Goal: Browse casually: Explore the website without a specific task or goal

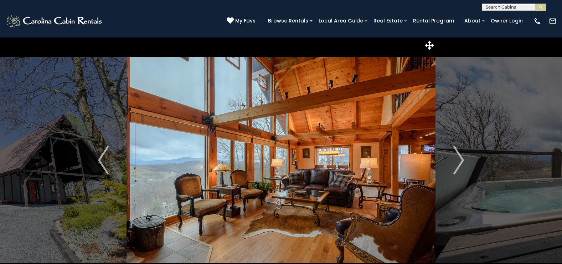
click at [381, 125] on img at bounding box center [280, 160] width 309 height 246
click at [461, 162] on img "Next" at bounding box center [458, 160] width 11 height 28
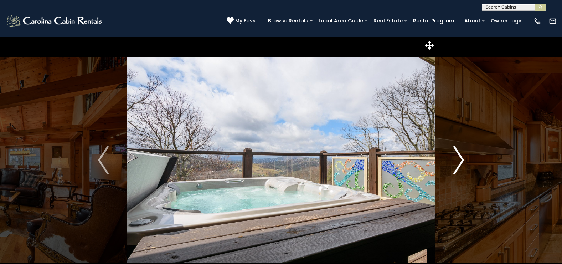
click at [461, 162] on img "Next" at bounding box center [458, 160] width 11 height 28
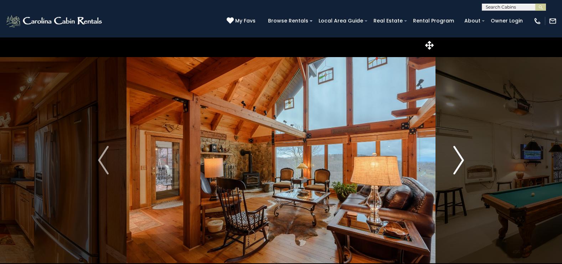
click at [461, 162] on img "Next" at bounding box center [458, 160] width 11 height 28
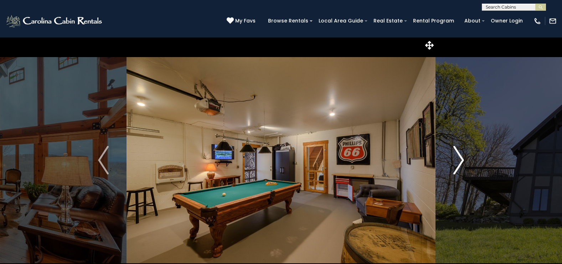
click at [461, 162] on img "Next" at bounding box center [458, 160] width 11 height 28
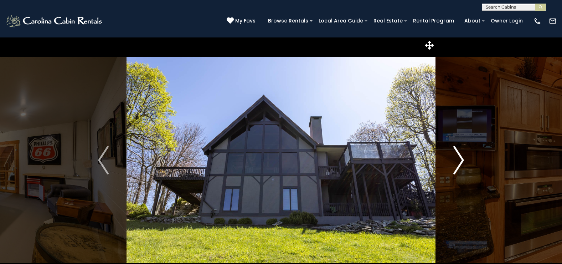
click at [461, 162] on img "Next" at bounding box center [458, 160] width 11 height 28
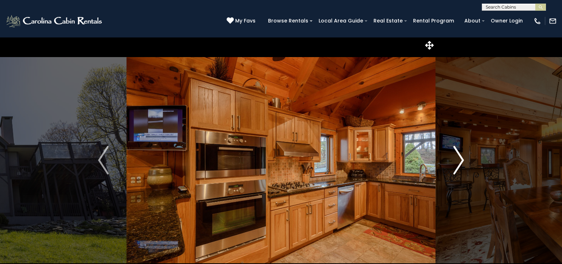
click at [461, 162] on img "Next" at bounding box center [458, 160] width 11 height 28
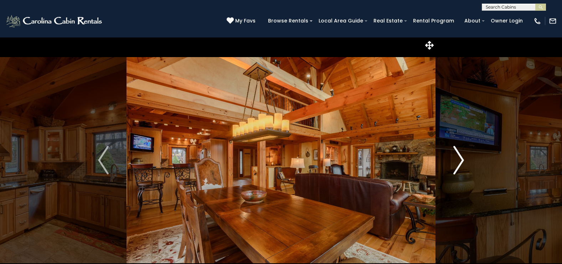
click at [461, 162] on img "Next" at bounding box center [458, 160] width 11 height 28
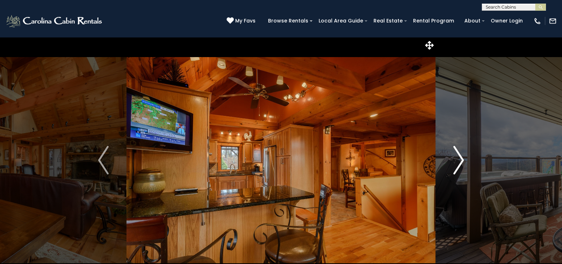
click at [461, 162] on img "Next" at bounding box center [458, 160] width 11 height 28
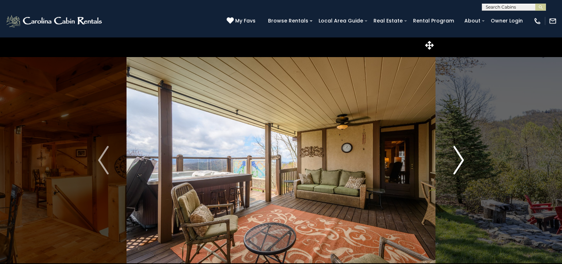
click at [461, 162] on img "Next" at bounding box center [458, 160] width 11 height 28
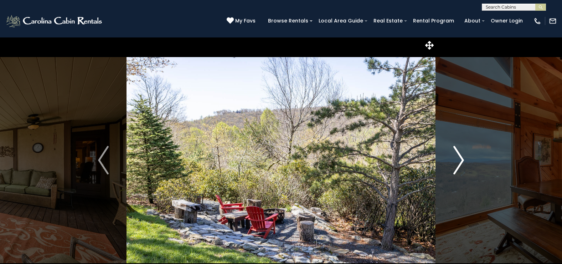
click at [461, 162] on img "Next" at bounding box center [458, 160] width 11 height 28
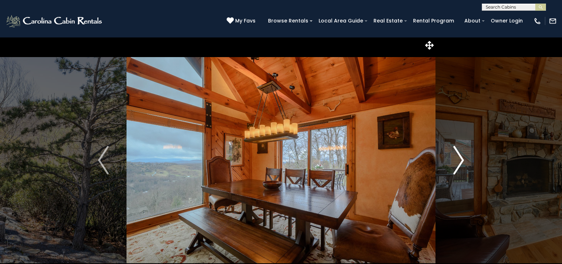
click at [461, 162] on img "Next" at bounding box center [458, 160] width 11 height 28
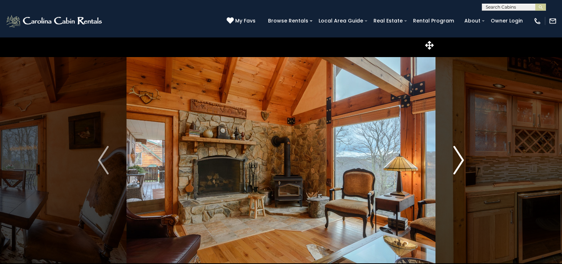
click at [461, 162] on img "Next" at bounding box center [458, 160] width 11 height 28
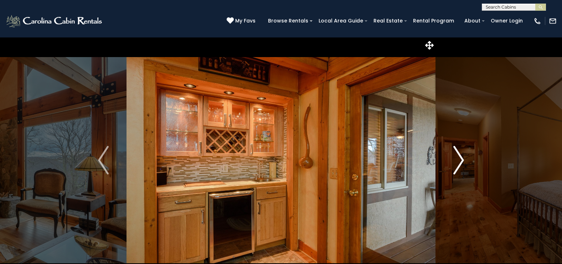
click at [461, 162] on img "Next" at bounding box center [458, 160] width 11 height 28
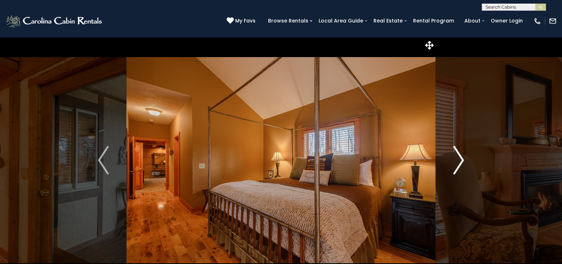
click at [461, 162] on img "Next" at bounding box center [458, 160] width 11 height 28
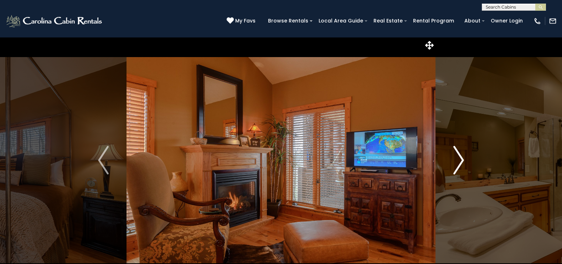
click at [461, 162] on img "Next" at bounding box center [458, 160] width 11 height 28
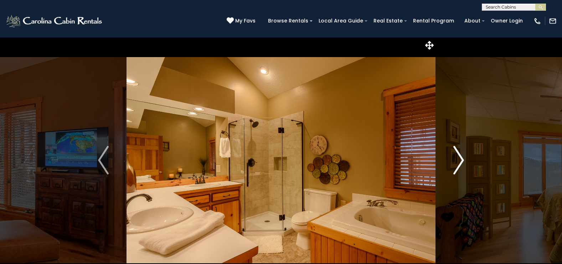
click at [461, 162] on img "Next" at bounding box center [458, 160] width 11 height 28
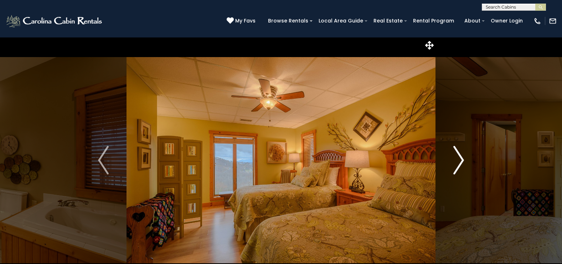
click at [461, 162] on img "Next" at bounding box center [458, 160] width 11 height 28
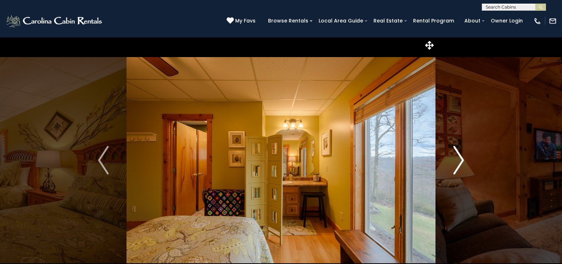
click at [461, 162] on img "Next" at bounding box center [458, 160] width 11 height 28
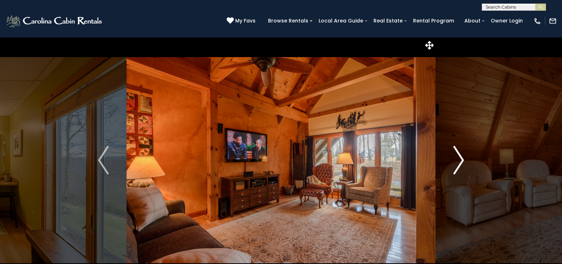
click at [461, 162] on img "Next" at bounding box center [458, 160] width 11 height 28
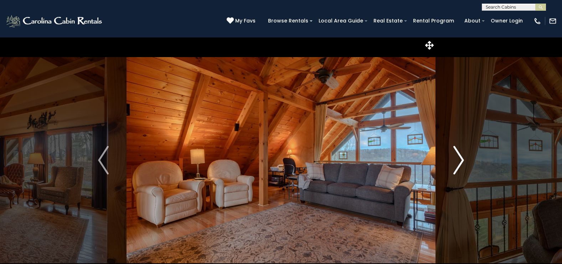
click at [461, 162] on img "Next" at bounding box center [458, 160] width 11 height 28
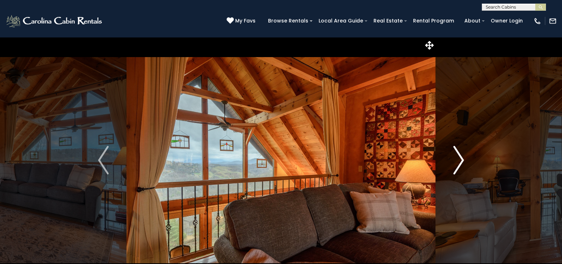
click at [461, 162] on img "Next" at bounding box center [458, 160] width 11 height 28
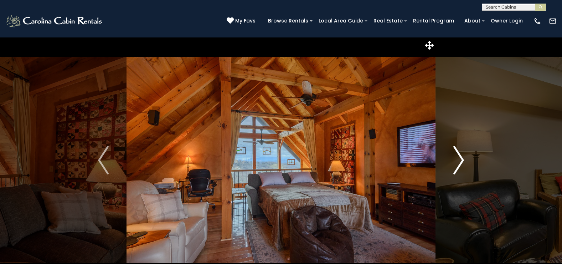
click at [461, 162] on img "Next" at bounding box center [458, 160] width 11 height 28
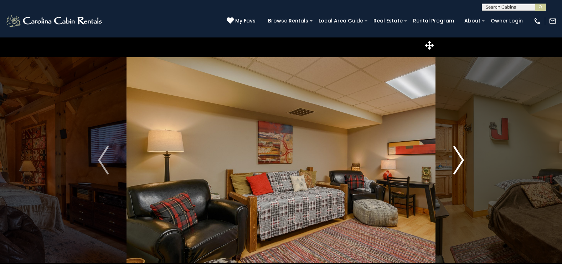
click at [461, 162] on img "Next" at bounding box center [458, 160] width 11 height 28
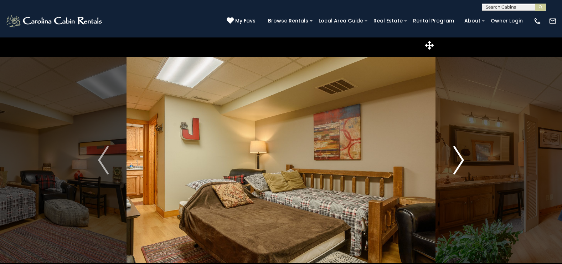
click at [461, 162] on img "Next" at bounding box center [458, 160] width 11 height 28
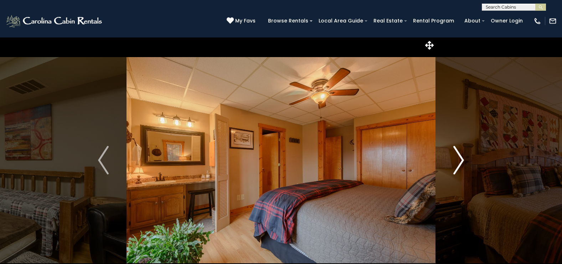
click at [461, 162] on img "Next" at bounding box center [458, 160] width 11 height 28
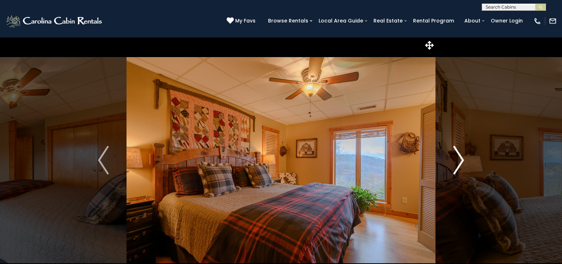
click at [461, 162] on img "Next" at bounding box center [458, 160] width 11 height 28
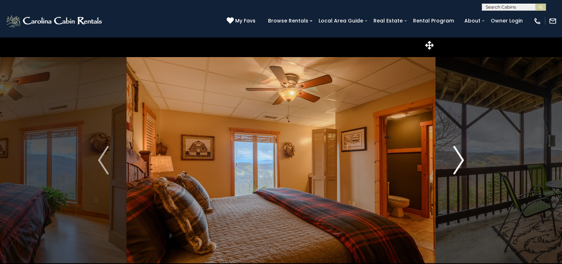
click at [461, 162] on img "Next" at bounding box center [458, 160] width 11 height 28
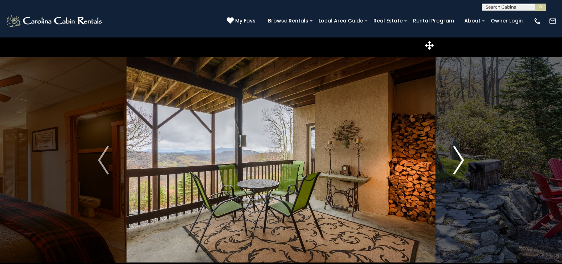
click at [461, 162] on img "Next" at bounding box center [458, 160] width 11 height 28
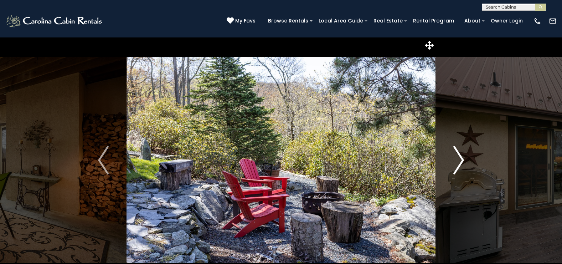
click at [461, 162] on img "Next" at bounding box center [458, 160] width 11 height 28
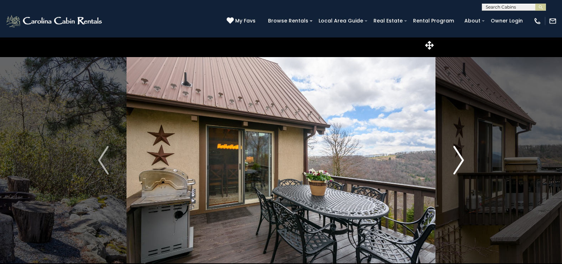
click at [461, 162] on img "Next" at bounding box center [458, 160] width 11 height 28
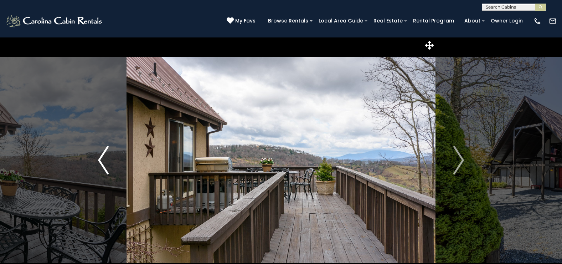
click at [99, 157] on img "Previous" at bounding box center [103, 160] width 11 height 28
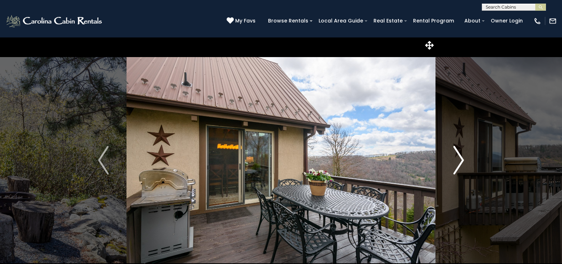
click at [462, 158] on img "Next" at bounding box center [458, 160] width 11 height 28
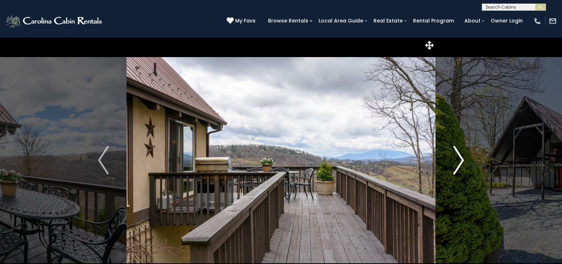
click at [462, 158] on img "Next" at bounding box center [458, 160] width 11 height 28
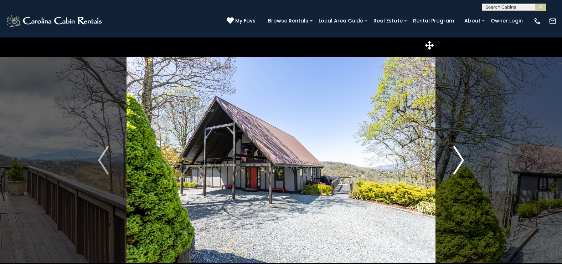
click at [462, 158] on img "Next" at bounding box center [458, 160] width 11 height 28
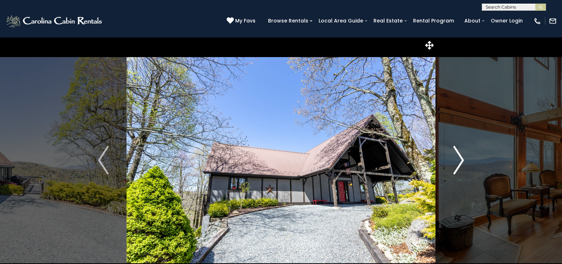
click at [462, 158] on img "Next" at bounding box center [458, 160] width 11 height 28
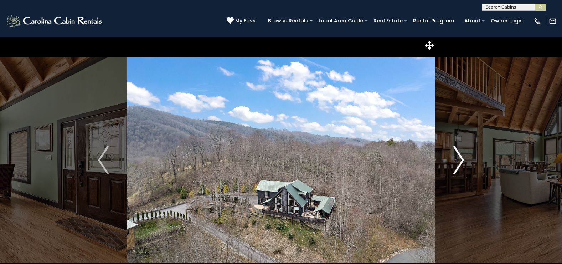
click at [462, 158] on img "Next" at bounding box center [458, 160] width 11 height 28
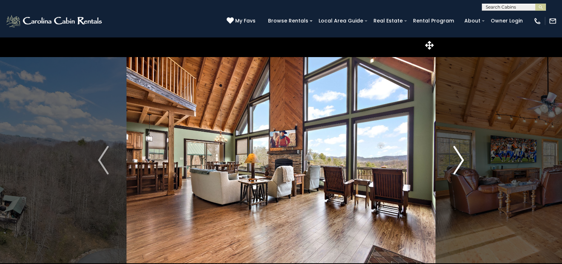
click at [462, 158] on img "Next" at bounding box center [458, 160] width 11 height 28
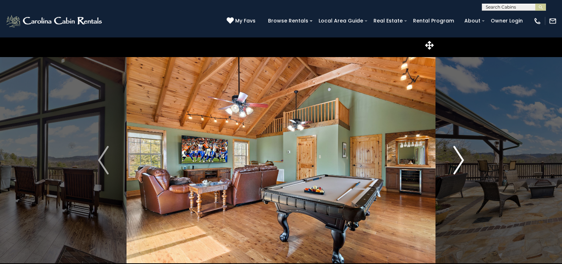
click at [460, 159] on img "Next" at bounding box center [458, 160] width 11 height 28
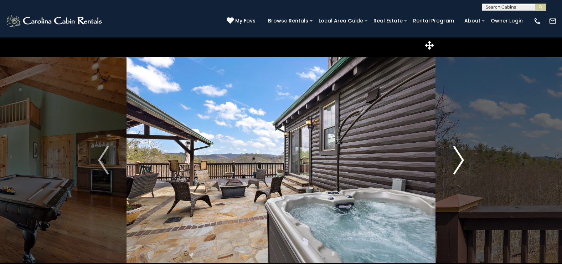
click at [460, 159] on img "Next" at bounding box center [458, 160] width 11 height 28
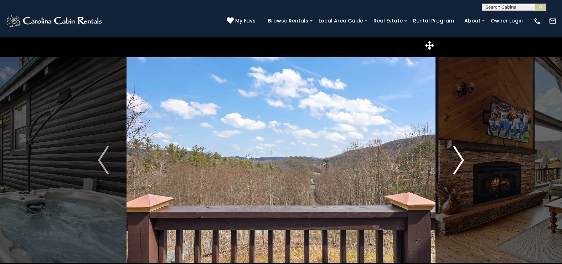
click at [460, 159] on img "Next" at bounding box center [458, 160] width 11 height 28
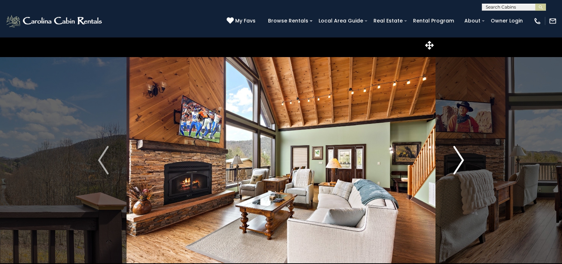
click at [460, 159] on img "Next" at bounding box center [458, 160] width 11 height 28
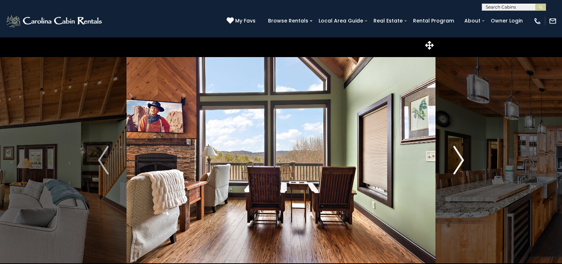
click at [460, 159] on img "Next" at bounding box center [458, 160] width 11 height 28
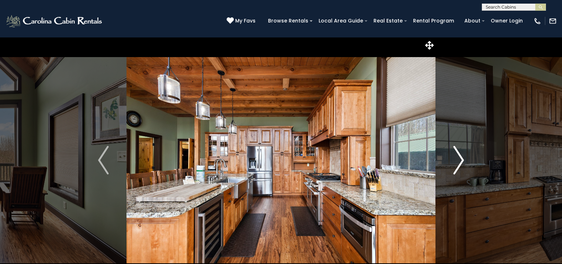
click at [460, 159] on img "Next" at bounding box center [458, 160] width 11 height 28
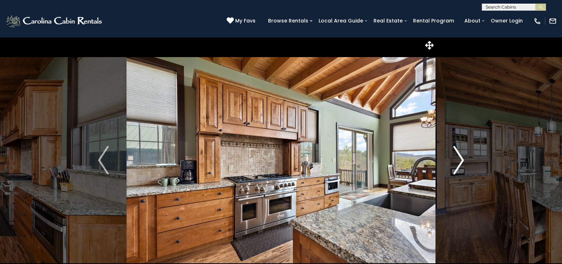
click at [460, 159] on img "Next" at bounding box center [458, 160] width 11 height 28
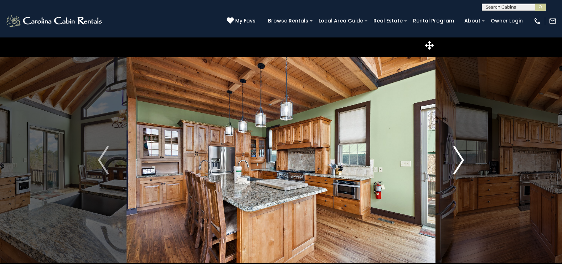
click at [460, 159] on img "Next" at bounding box center [458, 160] width 11 height 28
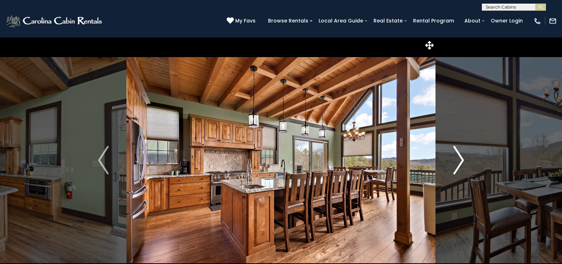
click at [460, 159] on img "Next" at bounding box center [458, 160] width 11 height 28
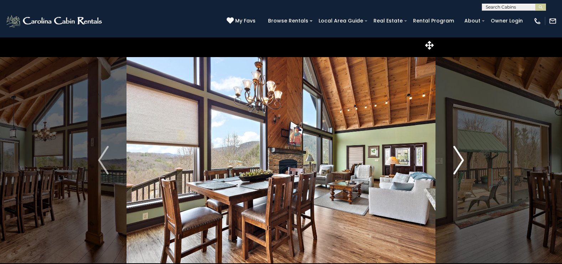
click at [460, 159] on img "Next" at bounding box center [458, 160] width 11 height 28
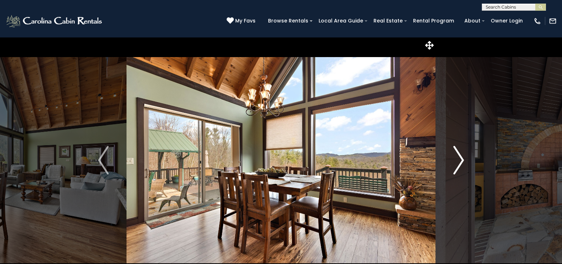
click at [460, 159] on img "Next" at bounding box center [458, 160] width 11 height 28
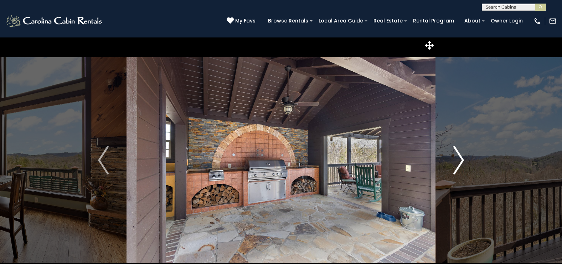
click at [460, 159] on img "Next" at bounding box center [458, 160] width 11 height 28
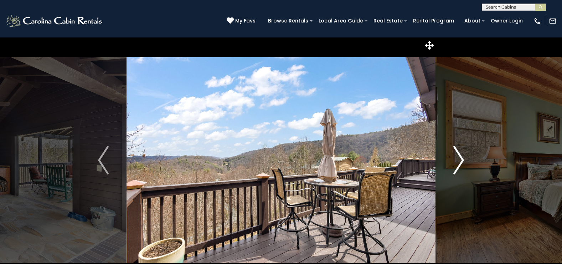
click at [460, 159] on img "Next" at bounding box center [458, 160] width 11 height 28
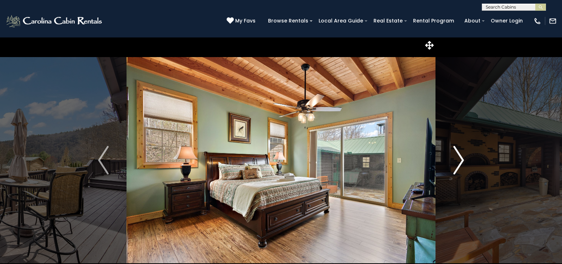
click at [460, 159] on img "Next" at bounding box center [458, 160] width 11 height 28
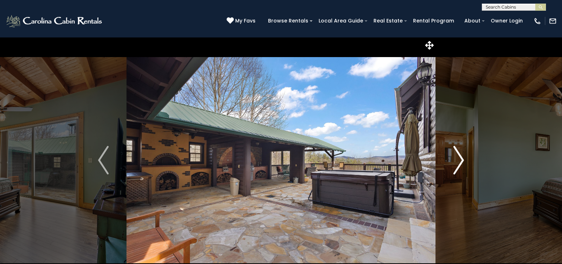
click at [460, 159] on img "Next" at bounding box center [458, 160] width 11 height 28
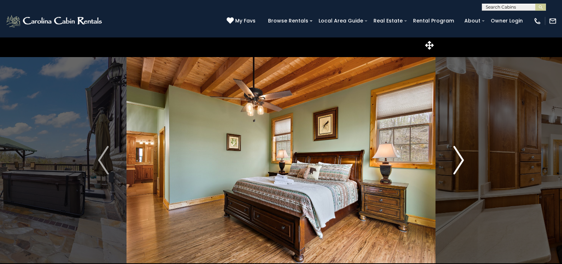
click at [460, 159] on img "Next" at bounding box center [458, 160] width 11 height 28
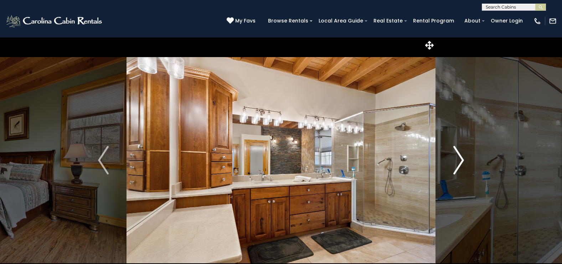
click at [460, 159] on img "Next" at bounding box center [458, 160] width 11 height 28
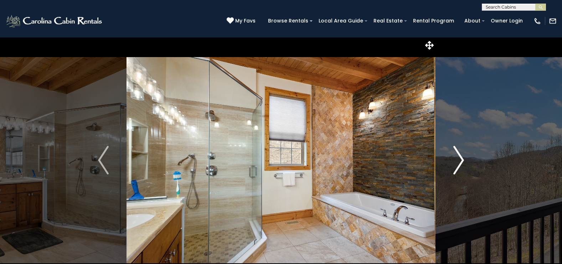
click at [460, 159] on img "Next" at bounding box center [458, 160] width 11 height 28
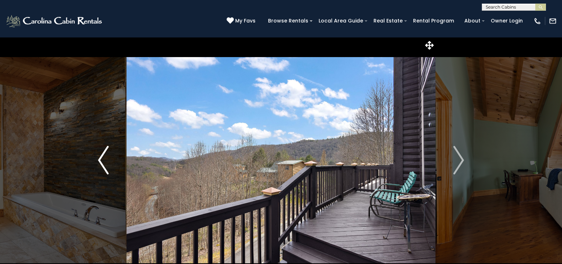
click at [95, 159] on button "Previous" at bounding box center [103, 160] width 46 height 246
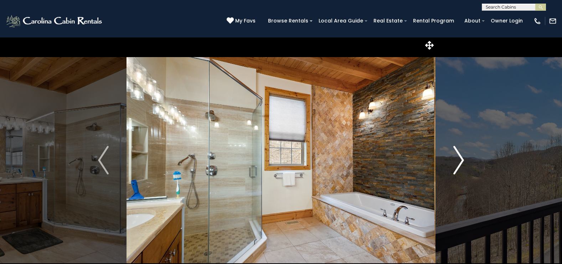
click at [461, 158] on img "Next" at bounding box center [458, 160] width 11 height 28
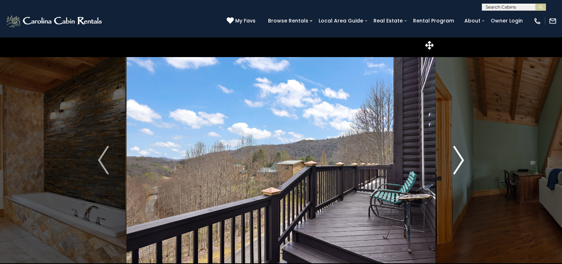
click at [461, 158] on img "Next" at bounding box center [458, 160] width 11 height 28
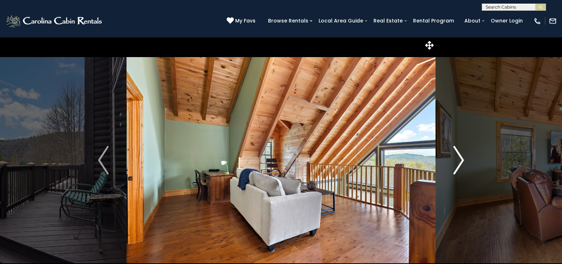
click at [461, 158] on img "Next" at bounding box center [458, 160] width 11 height 28
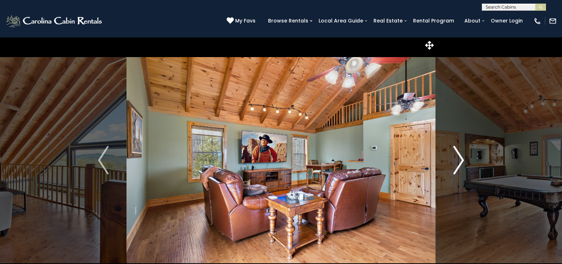
click at [461, 158] on img "Next" at bounding box center [458, 160] width 11 height 28
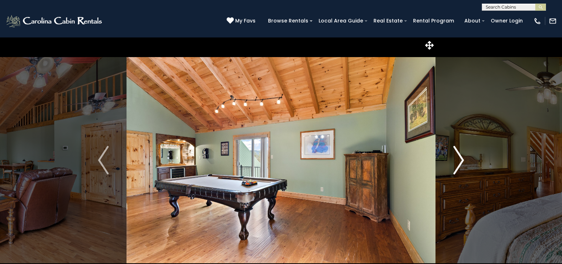
click at [461, 158] on img "Next" at bounding box center [458, 160] width 11 height 28
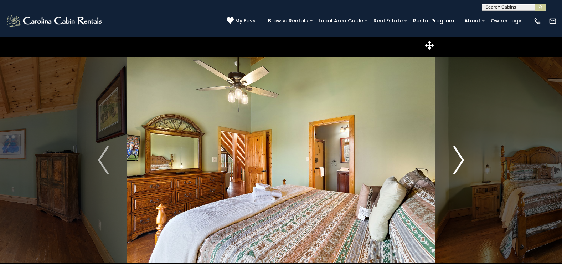
click at [461, 158] on img "Next" at bounding box center [458, 160] width 11 height 28
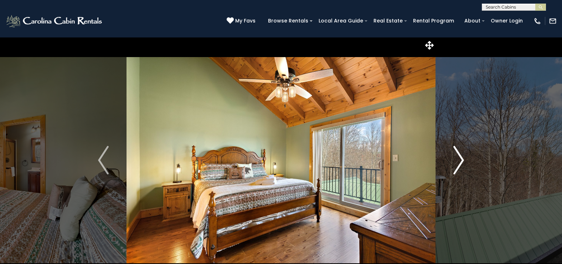
click at [461, 158] on img "Next" at bounding box center [458, 160] width 11 height 28
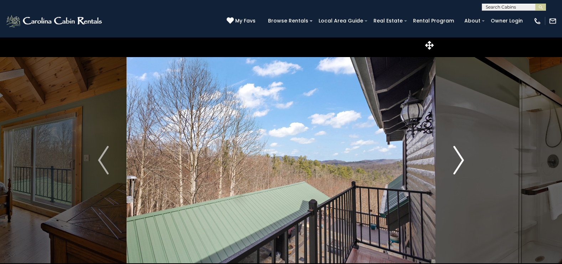
click at [461, 158] on img "Next" at bounding box center [458, 160] width 11 height 28
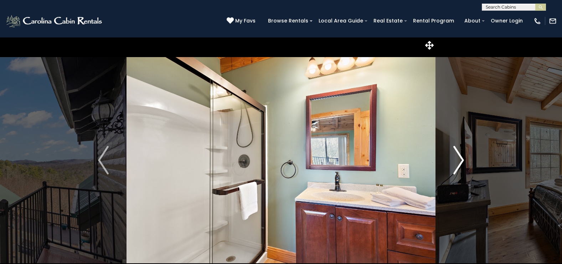
click at [461, 158] on img "Next" at bounding box center [458, 160] width 11 height 28
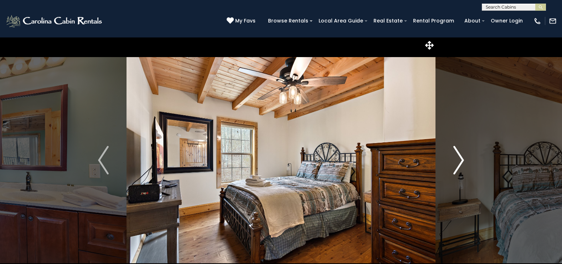
click at [461, 158] on img "Next" at bounding box center [458, 160] width 11 height 28
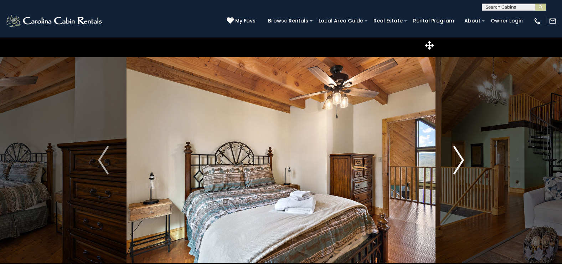
click at [461, 158] on img "Next" at bounding box center [458, 160] width 11 height 28
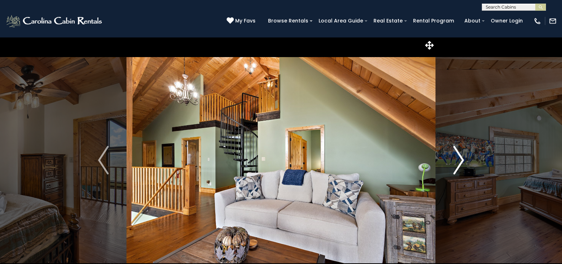
click at [461, 158] on img "Next" at bounding box center [458, 160] width 11 height 28
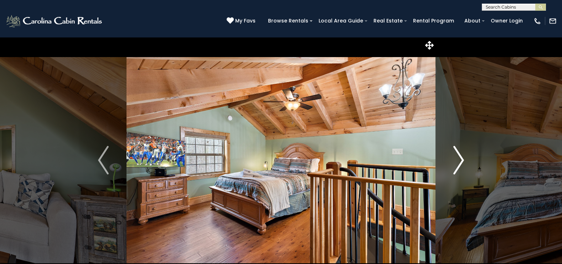
click at [461, 158] on img "Next" at bounding box center [458, 160] width 11 height 28
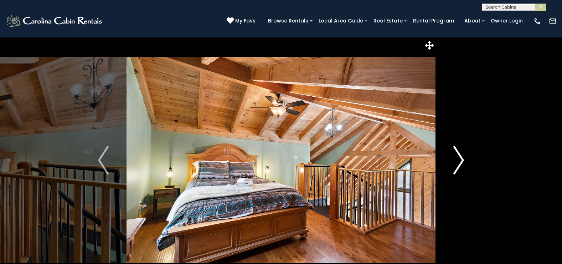
click at [461, 158] on img "Next" at bounding box center [458, 160] width 11 height 28
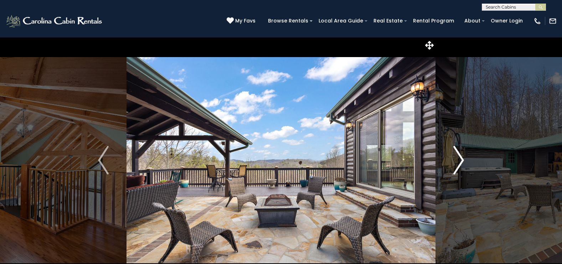
click at [461, 158] on img "Next" at bounding box center [458, 160] width 11 height 28
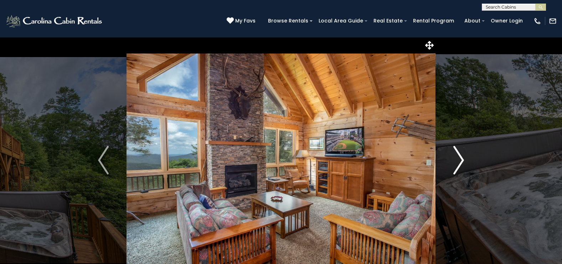
click at [462, 159] on img "Next" at bounding box center [458, 160] width 11 height 28
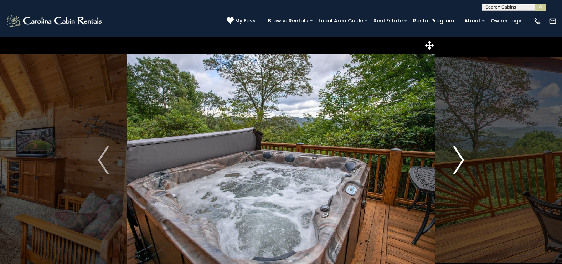
click at [462, 159] on img "Next" at bounding box center [458, 160] width 11 height 28
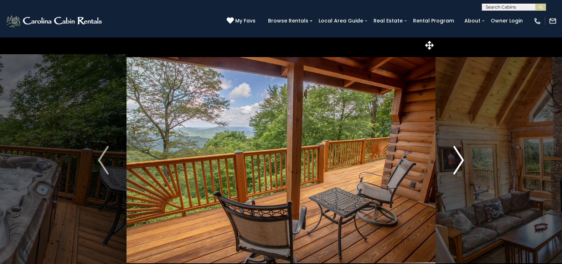
click at [462, 159] on img "Next" at bounding box center [458, 160] width 11 height 28
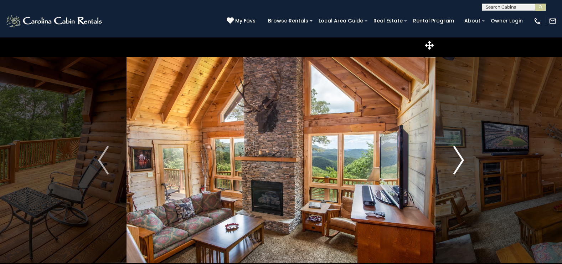
click at [462, 159] on img "Next" at bounding box center [458, 160] width 11 height 28
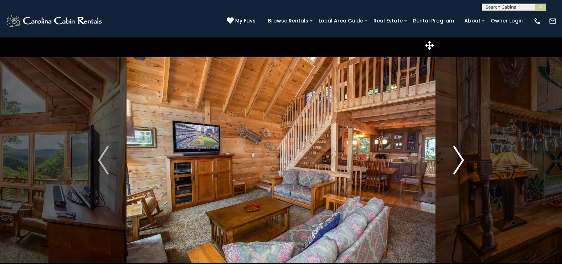
click at [462, 159] on img "Next" at bounding box center [458, 160] width 11 height 28
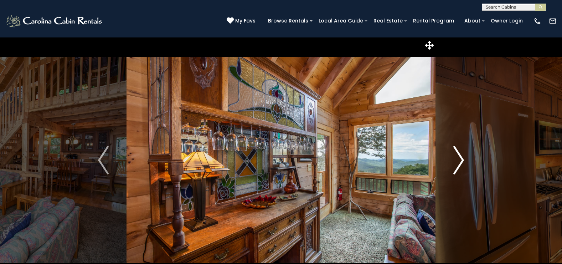
click at [462, 159] on img "Next" at bounding box center [458, 160] width 11 height 28
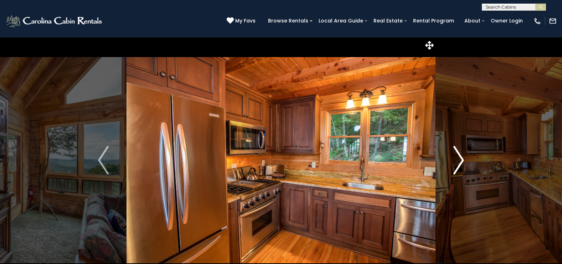
click at [462, 159] on img "Next" at bounding box center [458, 160] width 11 height 28
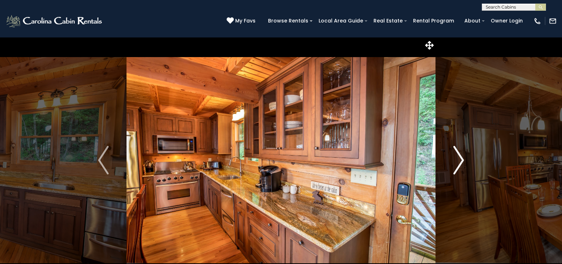
click at [462, 159] on img "Next" at bounding box center [458, 160] width 11 height 28
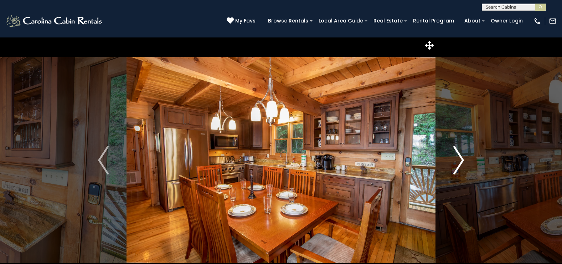
click at [462, 159] on img "Next" at bounding box center [458, 160] width 11 height 28
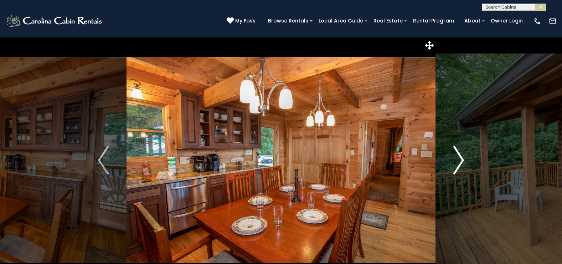
click at [462, 159] on img "Next" at bounding box center [458, 160] width 11 height 28
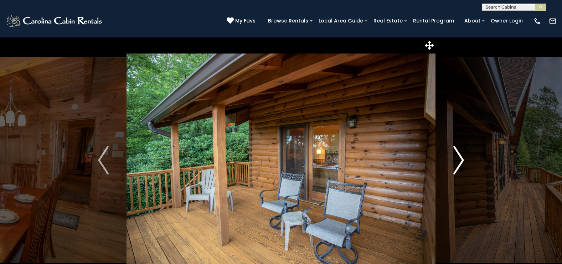
click at [462, 159] on img "Next" at bounding box center [458, 160] width 11 height 28
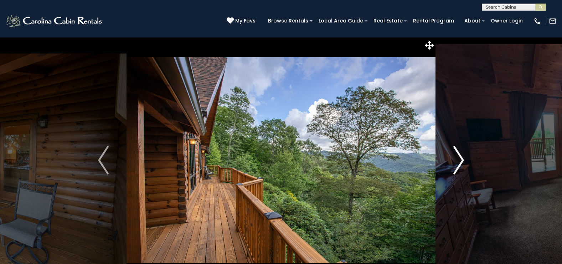
click at [462, 159] on img "Next" at bounding box center [458, 160] width 11 height 28
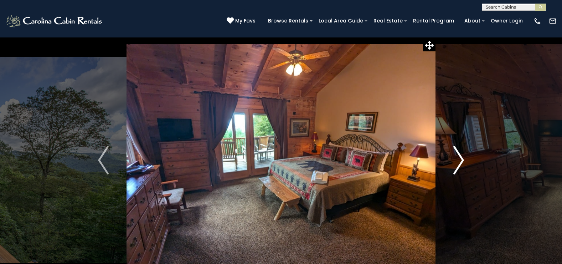
click at [462, 159] on img "Next" at bounding box center [458, 160] width 11 height 28
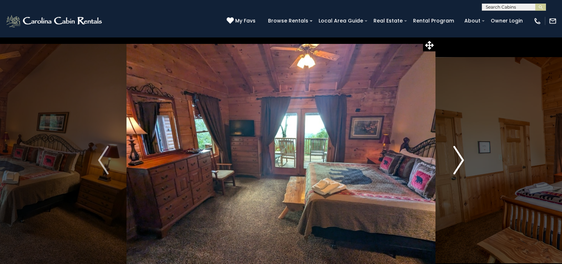
click at [462, 159] on img "Next" at bounding box center [458, 160] width 11 height 28
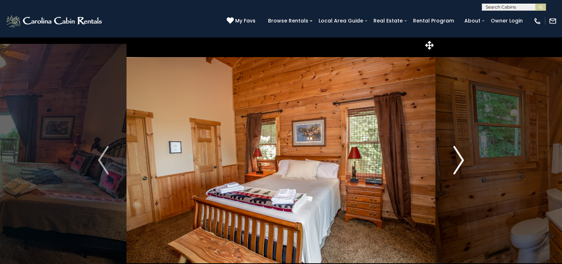
click at [462, 159] on img "Next" at bounding box center [458, 160] width 11 height 28
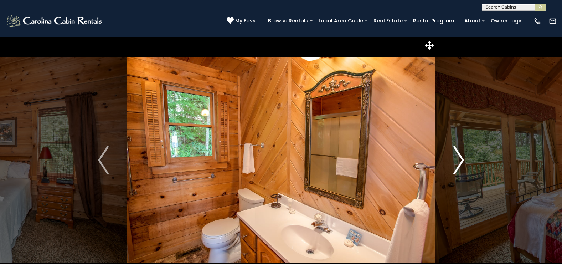
click at [462, 159] on img "Next" at bounding box center [458, 160] width 11 height 28
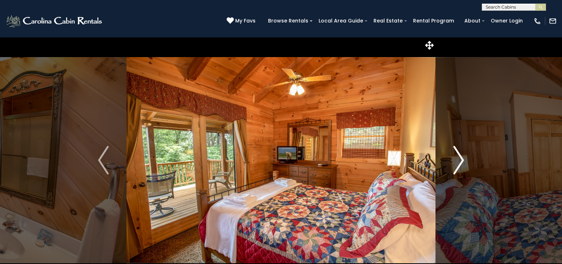
click at [462, 159] on img "Next" at bounding box center [458, 160] width 11 height 28
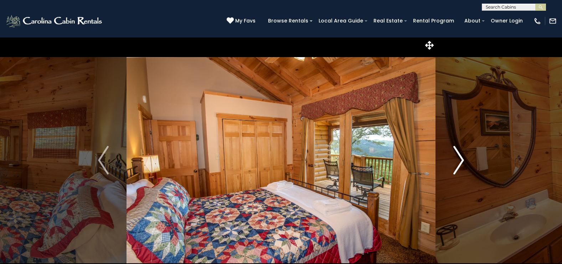
click at [462, 159] on img "Next" at bounding box center [458, 160] width 11 height 28
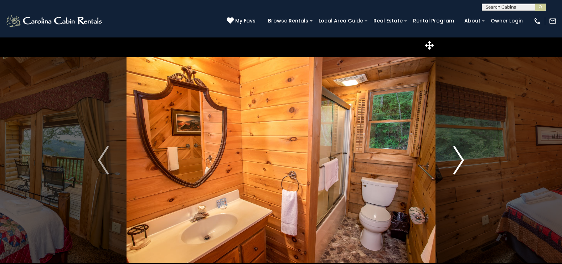
click at [462, 157] on img "Next" at bounding box center [458, 160] width 11 height 28
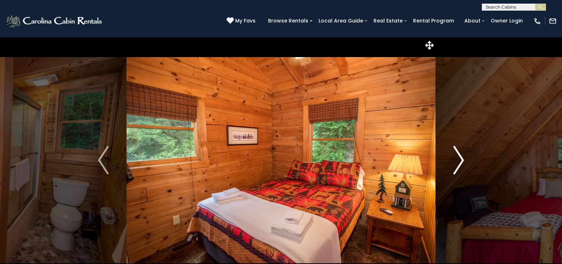
click at [462, 157] on img "Next" at bounding box center [458, 160] width 11 height 28
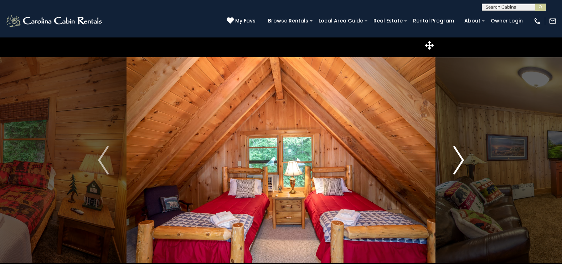
click at [462, 157] on img "Next" at bounding box center [458, 160] width 11 height 28
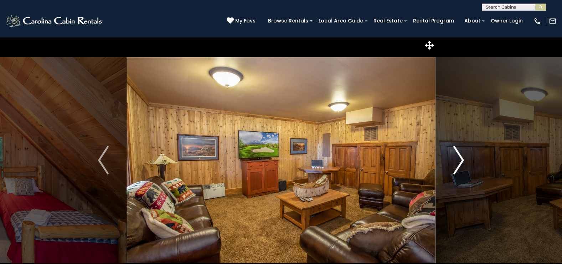
click at [462, 157] on img "Next" at bounding box center [458, 160] width 11 height 28
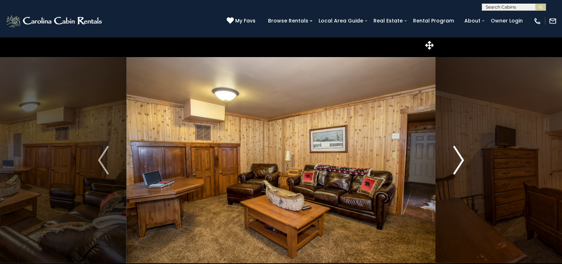
click at [462, 157] on img "Next" at bounding box center [458, 160] width 11 height 28
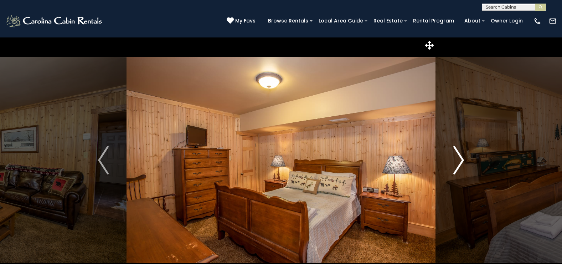
click at [462, 157] on img "Next" at bounding box center [458, 160] width 11 height 28
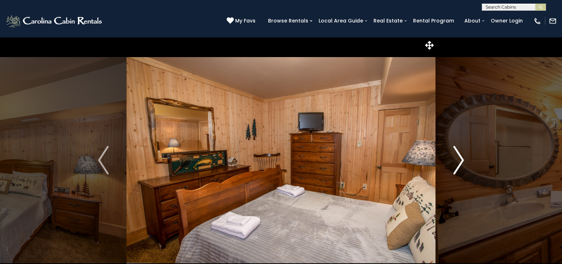
click at [462, 157] on img "Next" at bounding box center [458, 160] width 11 height 28
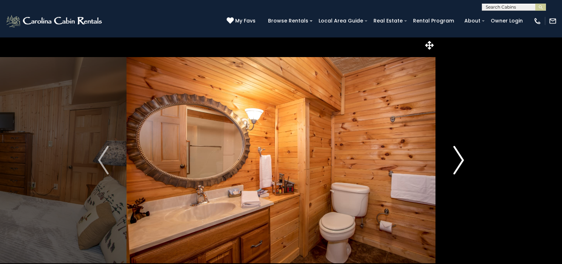
click at [462, 157] on img "Next" at bounding box center [458, 160] width 11 height 28
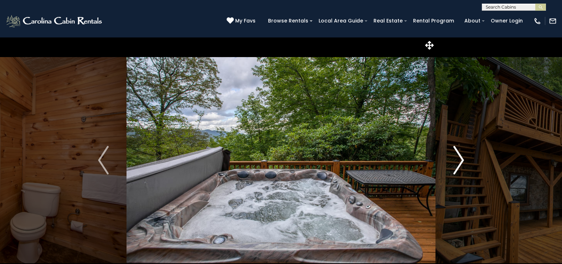
click at [462, 157] on img "Next" at bounding box center [458, 160] width 11 height 28
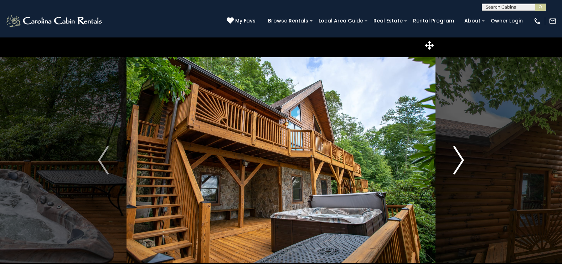
click at [462, 157] on img "Next" at bounding box center [458, 160] width 11 height 28
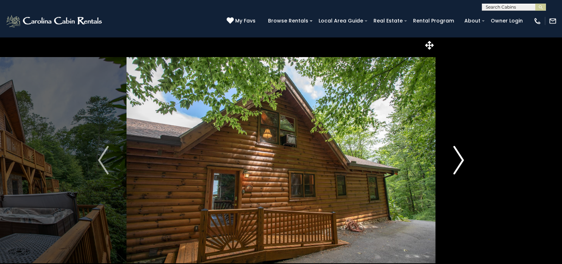
click at [462, 157] on img "Next" at bounding box center [458, 160] width 11 height 28
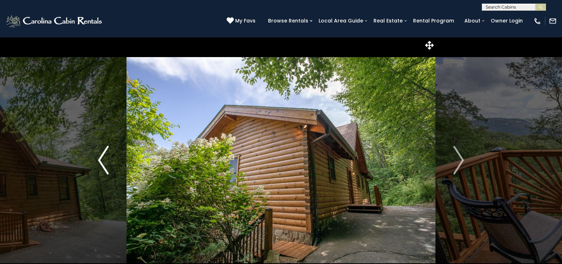
click at [99, 161] on img "Previous" at bounding box center [103, 160] width 11 height 28
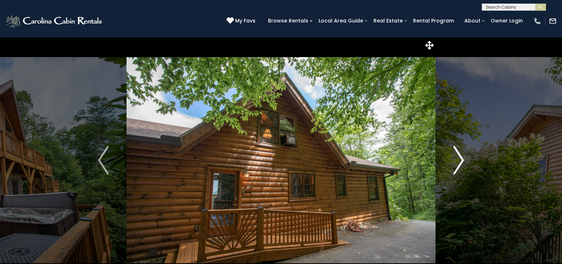
click at [462, 160] on img "Next" at bounding box center [458, 160] width 11 height 28
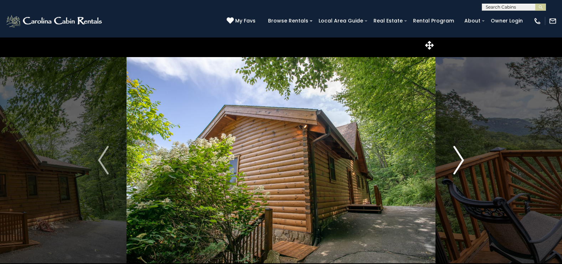
click at [462, 160] on img "Next" at bounding box center [458, 160] width 11 height 28
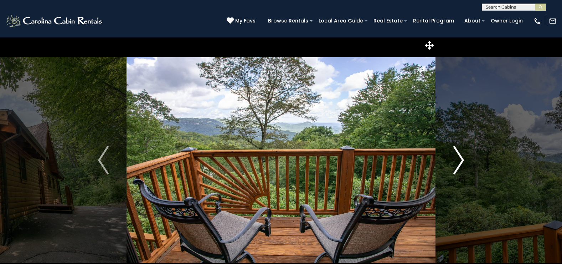
click at [462, 160] on img "Next" at bounding box center [458, 160] width 11 height 28
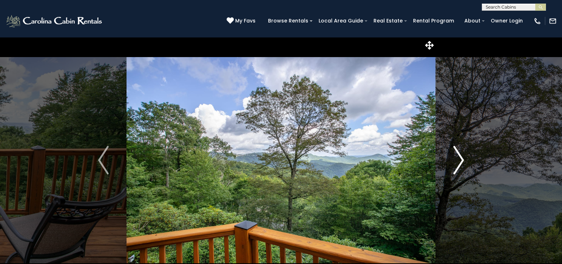
click at [462, 160] on img "Next" at bounding box center [458, 160] width 11 height 28
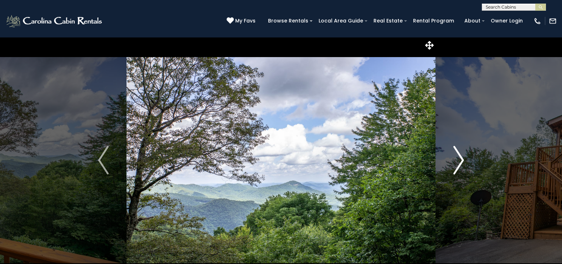
click at [462, 160] on img "Next" at bounding box center [458, 160] width 11 height 28
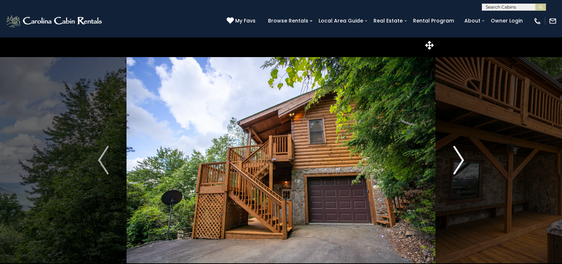
click at [462, 160] on img "Next" at bounding box center [458, 160] width 11 height 28
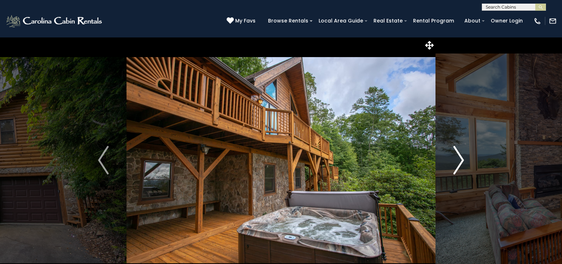
click at [462, 160] on img "Next" at bounding box center [458, 160] width 11 height 28
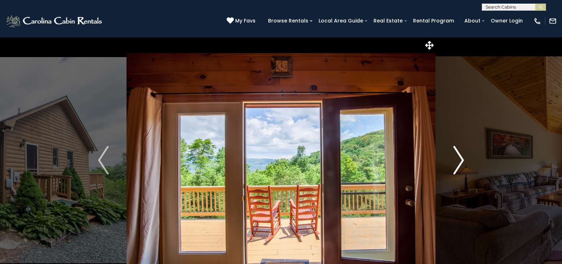
click at [462, 158] on img "Next" at bounding box center [458, 160] width 11 height 28
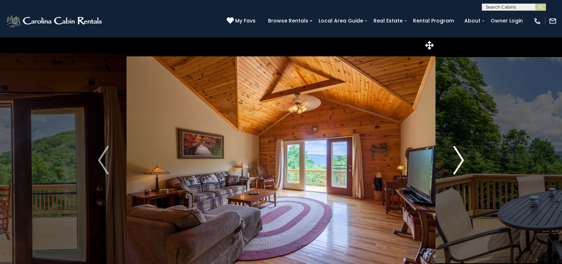
click at [462, 158] on img "Next" at bounding box center [458, 160] width 11 height 28
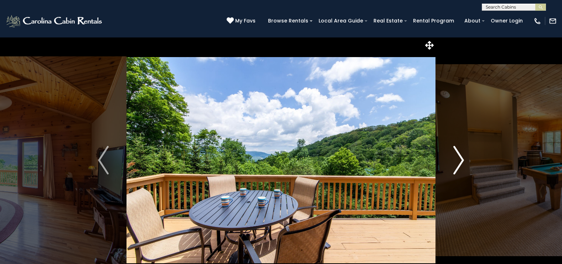
click at [462, 158] on img "Next" at bounding box center [458, 160] width 11 height 28
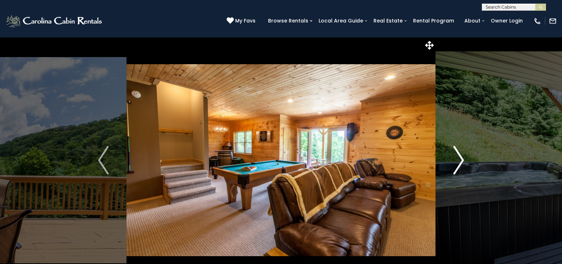
click at [462, 158] on img "Next" at bounding box center [458, 160] width 11 height 28
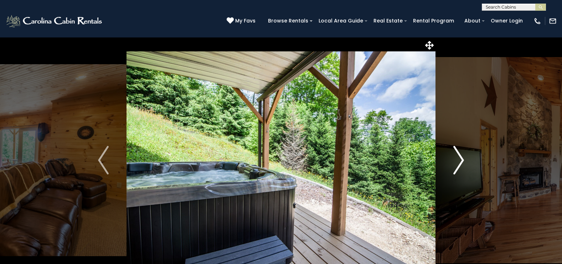
click at [462, 158] on img "Next" at bounding box center [458, 160] width 11 height 28
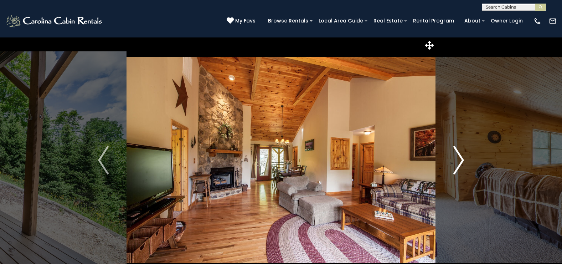
click at [462, 158] on img "Next" at bounding box center [458, 160] width 11 height 28
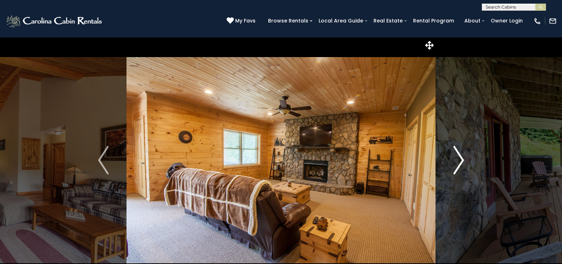
click at [462, 158] on img "Next" at bounding box center [458, 160] width 11 height 28
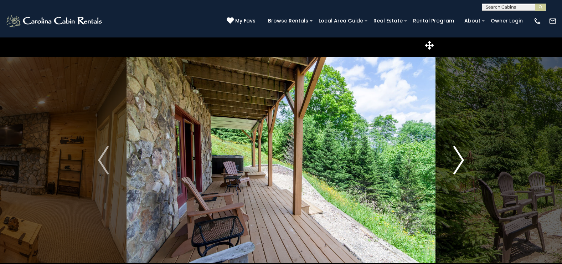
click at [462, 158] on img "Next" at bounding box center [458, 160] width 11 height 28
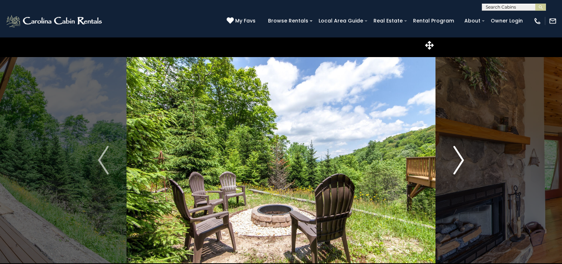
click at [462, 158] on img "Next" at bounding box center [458, 160] width 11 height 28
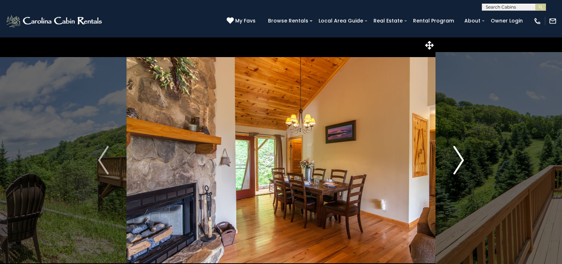
click at [462, 158] on img "Next" at bounding box center [458, 160] width 11 height 28
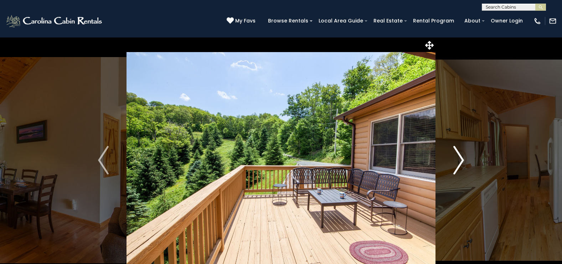
click at [462, 158] on img "Next" at bounding box center [458, 160] width 11 height 28
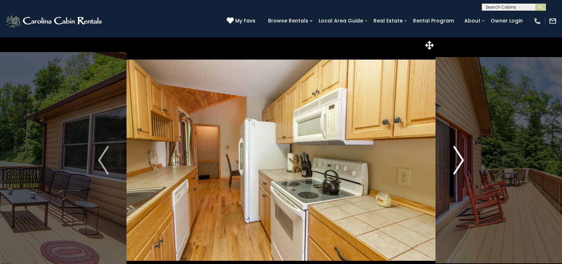
click at [462, 158] on img "Next" at bounding box center [458, 160] width 11 height 28
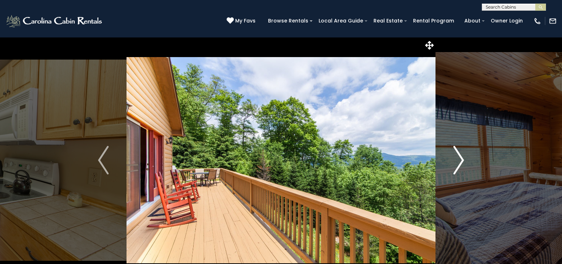
click at [462, 158] on img "Next" at bounding box center [458, 160] width 11 height 28
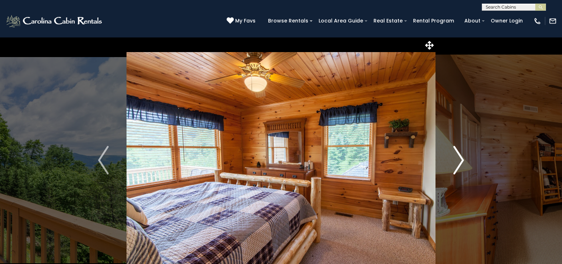
click at [462, 158] on img "Next" at bounding box center [458, 160] width 11 height 28
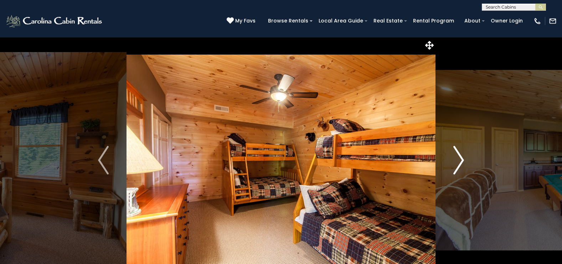
click at [462, 158] on img "Next" at bounding box center [458, 160] width 11 height 28
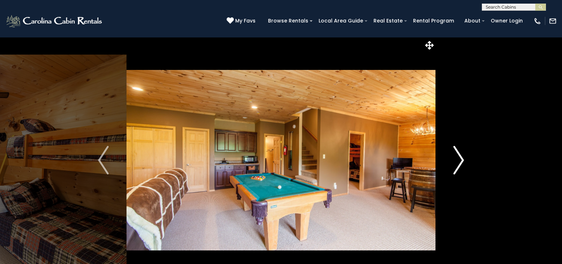
click at [462, 158] on img "Next" at bounding box center [458, 160] width 11 height 28
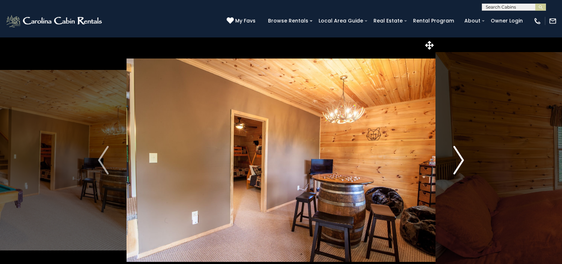
click at [462, 158] on img "Next" at bounding box center [458, 160] width 11 height 28
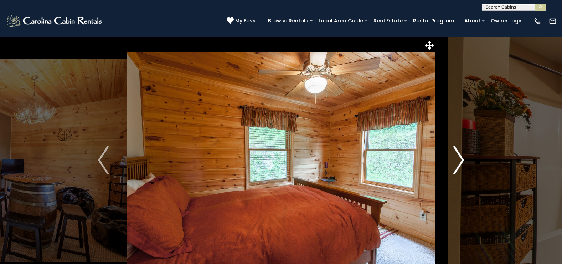
click at [462, 158] on img "Next" at bounding box center [458, 160] width 11 height 28
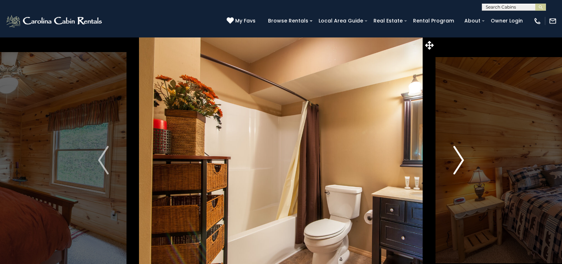
click at [462, 158] on img "Next" at bounding box center [458, 160] width 11 height 28
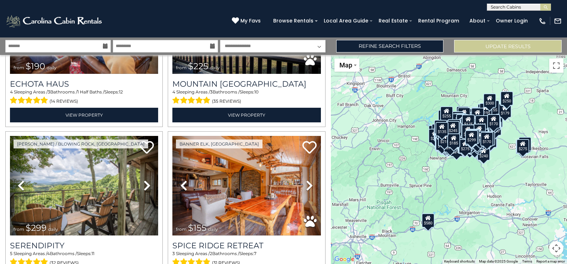
scroll to position [26416, 0]
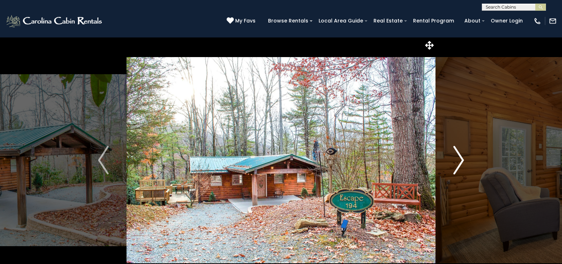
click at [459, 160] on img "Next" at bounding box center [458, 160] width 11 height 28
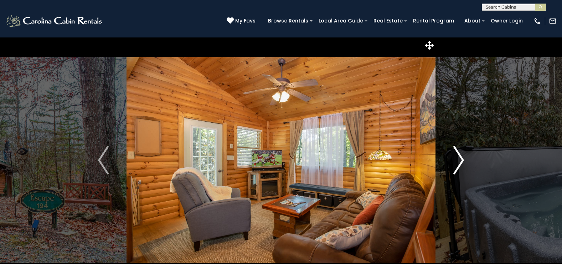
click at [459, 160] on img "Next" at bounding box center [458, 160] width 11 height 28
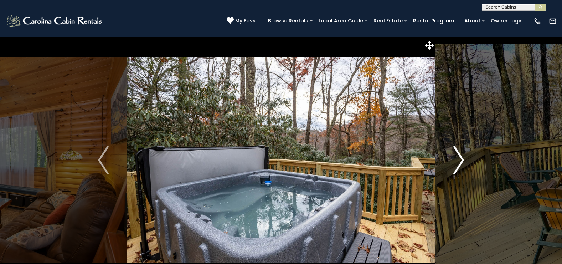
click at [459, 160] on img "Next" at bounding box center [458, 160] width 11 height 28
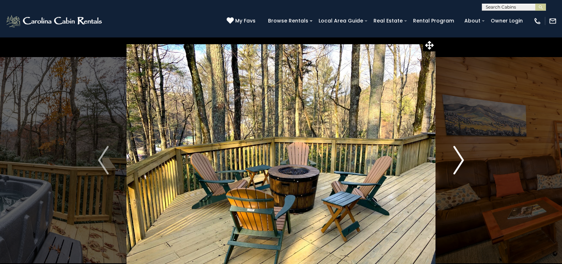
click at [459, 160] on img "Next" at bounding box center [458, 160] width 11 height 28
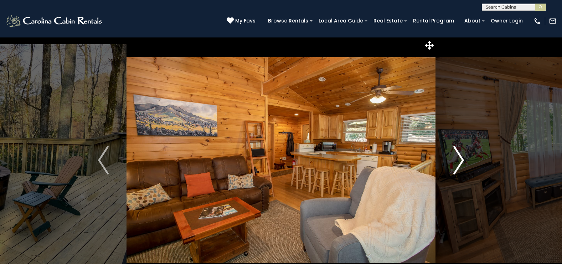
click at [459, 160] on img "Next" at bounding box center [458, 160] width 11 height 28
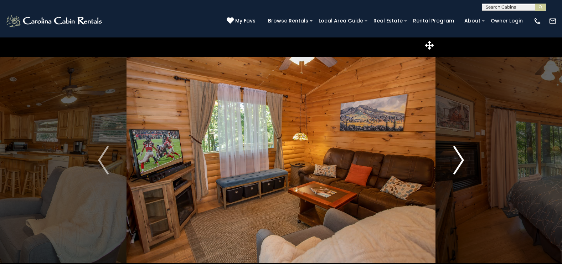
click at [459, 160] on img "Next" at bounding box center [458, 160] width 11 height 28
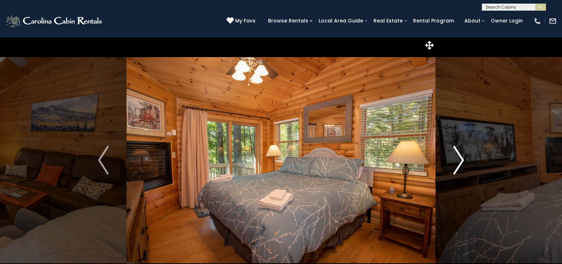
click at [459, 160] on img "Next" at bounding box center [458, 160] width 11 height 28
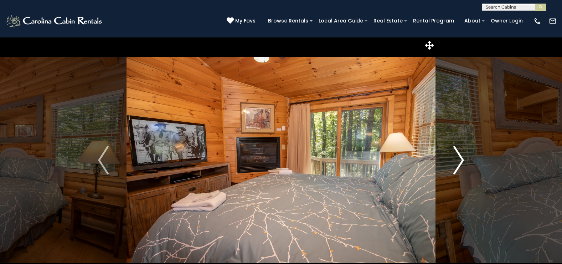
click at [459, 160] on img "Next" at bounding box center [458, 160] width 11 height 28
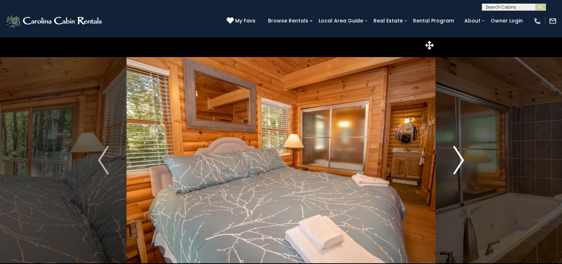
click at [459, 160] on img "Next" at bounding box center [458, 160] width 11 height 28
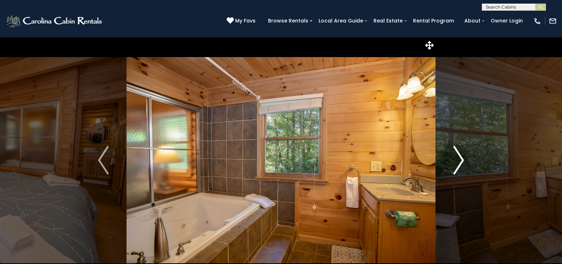
click at [460, 160] on img "Next" at bounding box center [458, 160] width 11 height 28
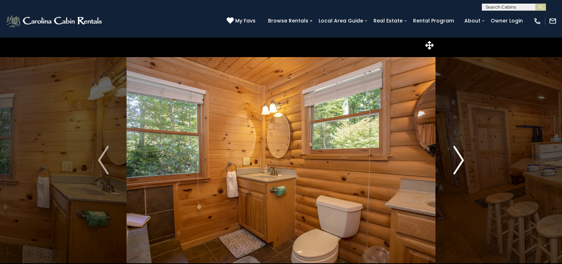
click at [460, 160] on img "Next" at bounding box center [458, 160] width 11 height 28
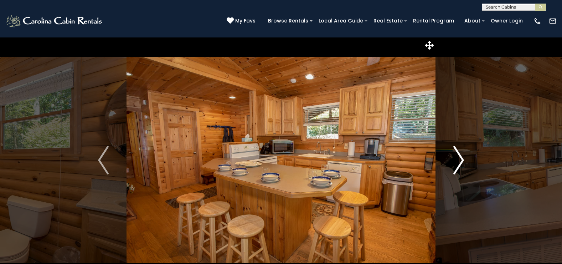
click at [460, 160] on img "Next" at bounding box center [458, 160] width 11 height 28
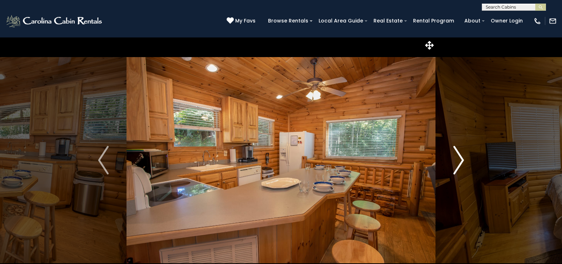
click at [460, 160] on img "Next" at bounding box center [458, 160] width 11 height 28
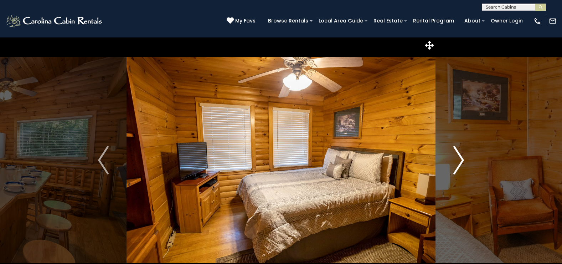
click at [460, 160] on img "Next" at bounding box center [458, 160] width 11 height 28
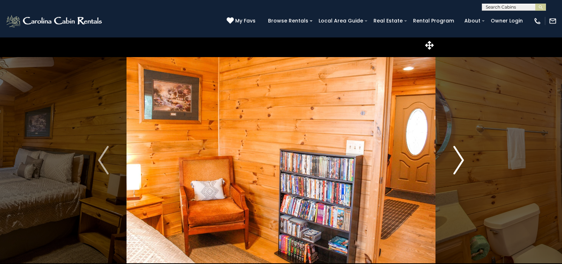
click at [460, 160] on img "Next" at bounding box center [458, 160] width 11 height 28
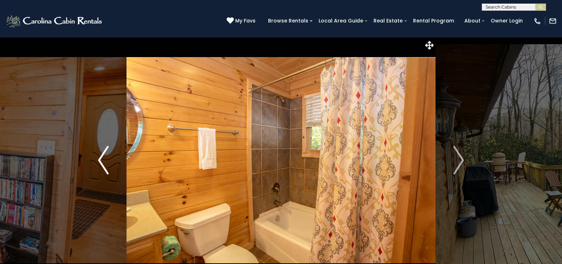
click at [99, 160] on img "Previous" at bounding box center [103, 160] width 11 height 28
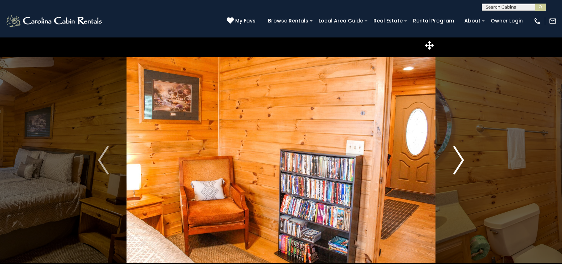
click at [461, 160] on img "Next" at bounding box center [458, 160] width 11 height 28
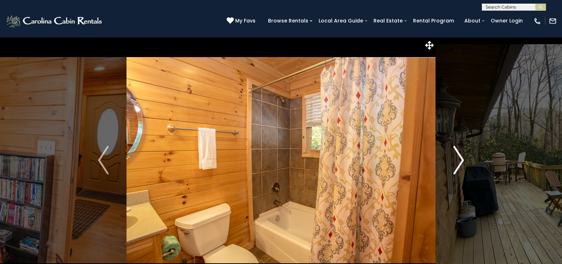
click at [461, 160] on img "Next" at bounding box center [458, 160] width 11 height 28
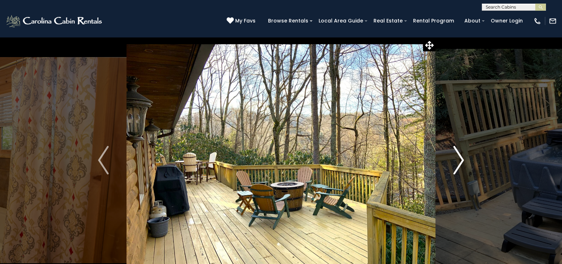
click at [461, 160] on img "Next" at bounding box center [458, 160] width 11 height 28
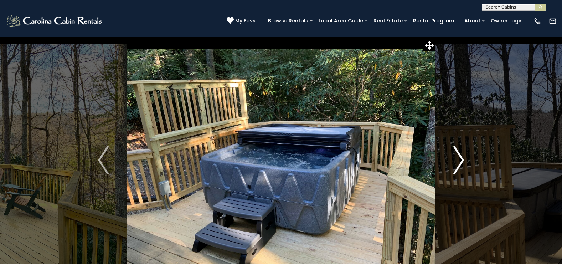
click at [461, 160] on img "Next" at bounding box center [458, 160] width 11 height 28
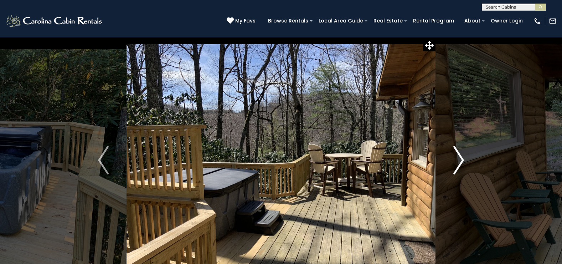
click at [461, 160] on img "Next" at bounding box center [458, 160] width 11 height 28
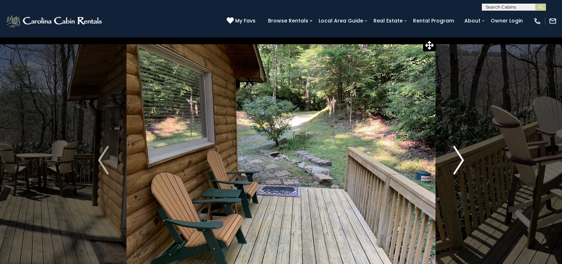
click at [461, 160] on img "Next" at bounding box center [458, 160] width 11 height 28
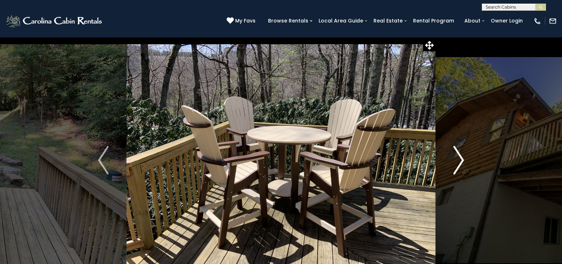
click at [461, 160] on img "Next" at bounding box center [458, 160] width 11 height 28
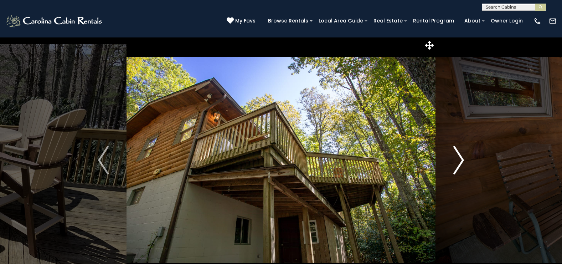
click at [459, 160] on img "Next" at bounding box center [458, 160] width 11 height 28
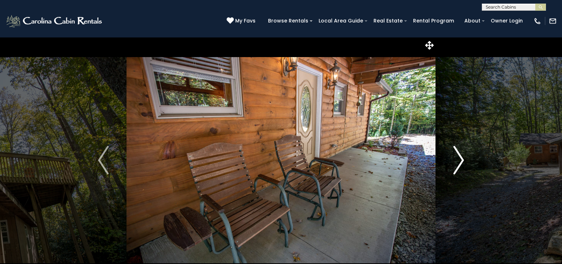
click at [459, 160] on img "Next" at bounding box center [458, 160] width 11 height 28
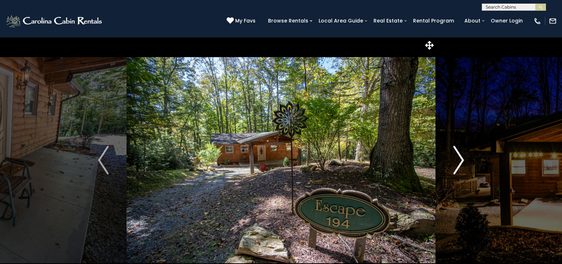
click at [459, 160] on img "Next" at bounding box center [458, 160] width 11 height 28
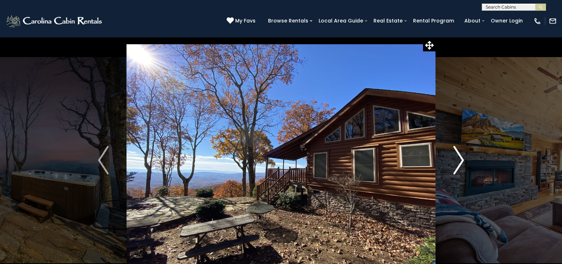
click at [461, 161] on img "Next" at bounding box center [458, 160] width 11 height 28
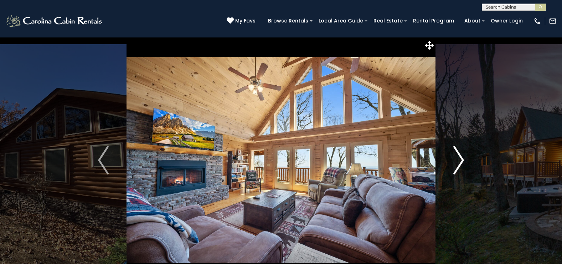
click at [461, 161] on img "Next" at bounding box center [458, 160] width 11 height 28
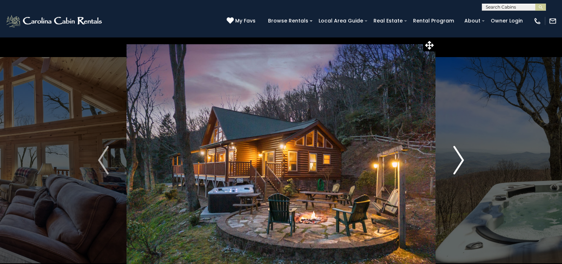
click at [461, 161] on img "Next" at bounding box center [458, 160] width 11 height 28
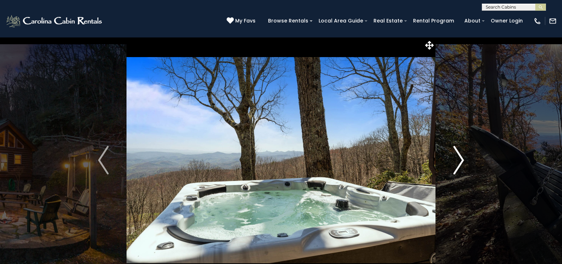
click at [461, 161] on img "Next" at bounding box center [458, 160] width 11 height 28
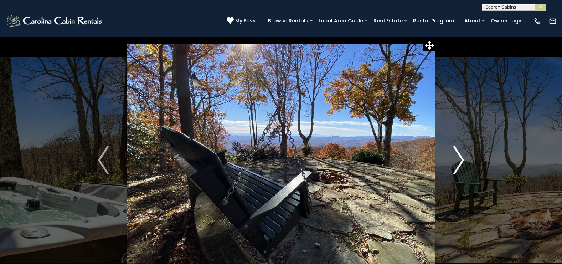
click at [461, 161] on img "Next" at bounding box center [458, 160] width 11 height 28
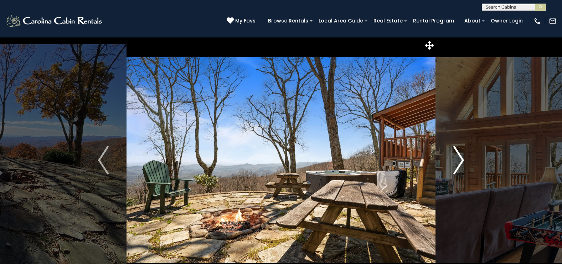
click at [461, 161] on img "Next" at bounding box center [458, 160] width 11 height 28
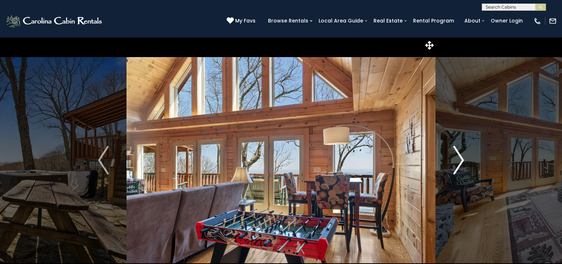
click at [461, 161] on img "Next" at bounding box center [458, 160] width 11 height 28
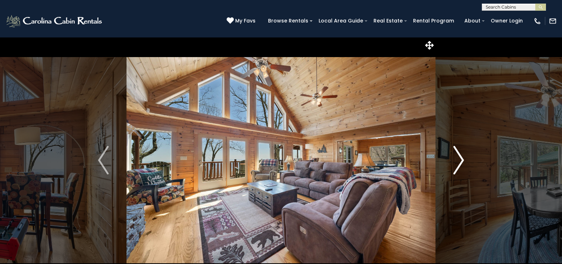
click at [461, 161] on img "Next" at bounding box center [458, 160] width 11 height 28
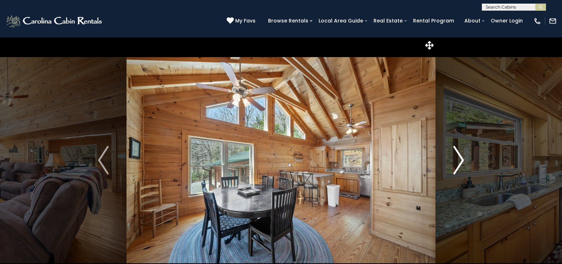
click at [461, 161] on img "Next" at bounding box center [458, 160] width 11 height 28
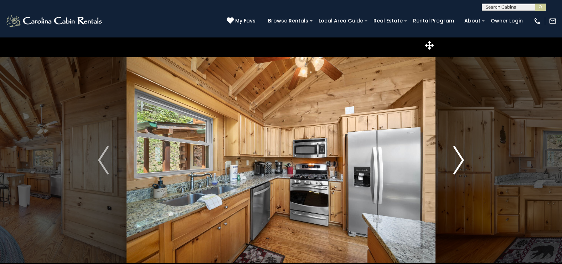
click at [461, 161] on img "Next" at bounding box center [458, 160] width 11 height 28
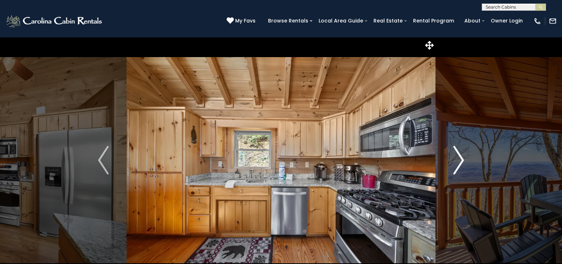
click at [461, 161] on img "Next" at bounding box center [458, 160] width 11 height 28
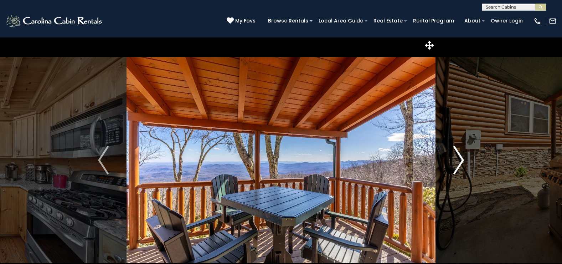
click at [461, 161] on img "Next" at bounding box center [458, 160] width 11 height 28
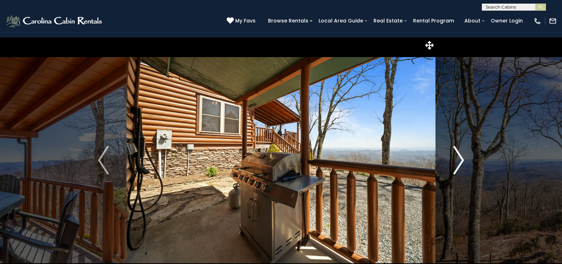
click at [461, 161] on img "Next" at bounding box center [458, 160] width 11 height 28
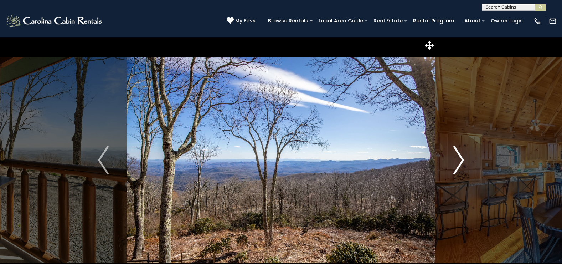
click at [461, 161] on img "Next" at bounding box center [458, 160] width 11 height 28
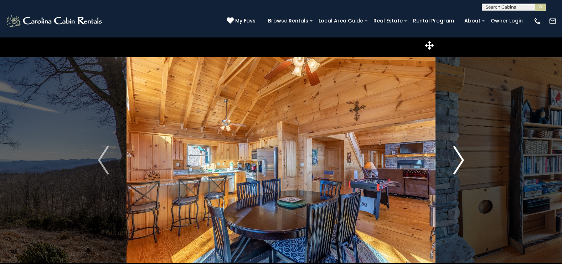
click at [461, 161] on img "Next" at bounding box center [458, 160] width 11 height 28
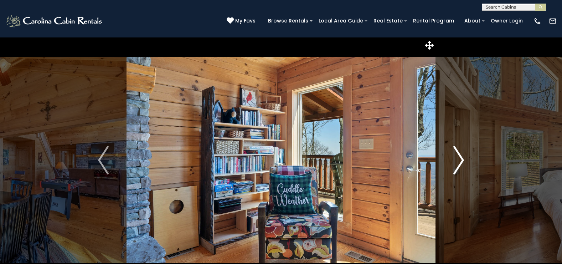
click at [461, 161] on img "Next" at bounding box center [458, 160] width 11 height 28
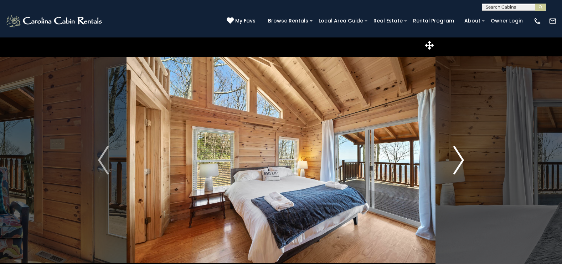
click at [461, 161] on img "Next" at bounding box center [458, 160] width 11 height 28
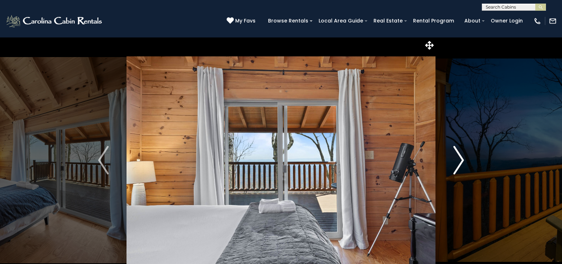
click at [461, 161] on img "Next" at bounding box center [458, 160] width 11 height 28
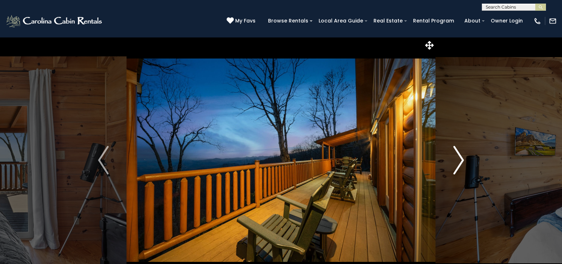
click at [461, 161] on img "Next" at bounding box center [458, 160] width 11 height 28
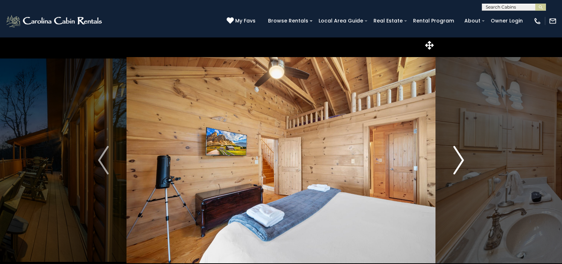
click at [461, 161] on img "Next" at bounding box center [458, 160] width 11 height 28
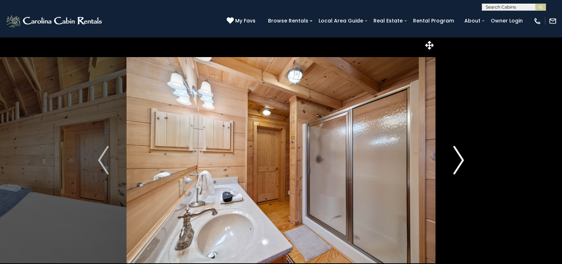
click at [461, 161] on img "Next" at bounding box center [458, 160] width 11 height 28
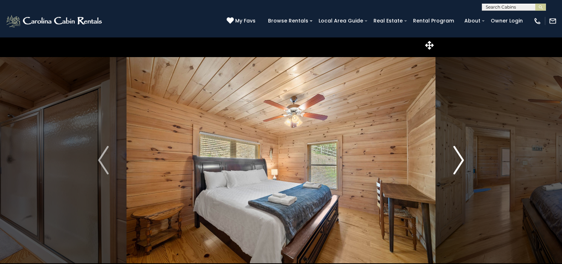
click at [461, 161] on img "Next" at bounding box center [458, 160] width 11 height 28
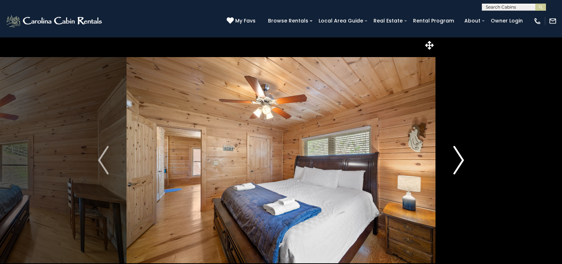
click at [461, 161] on img "Next" at bounding box center [458, 160] width 11 height 28
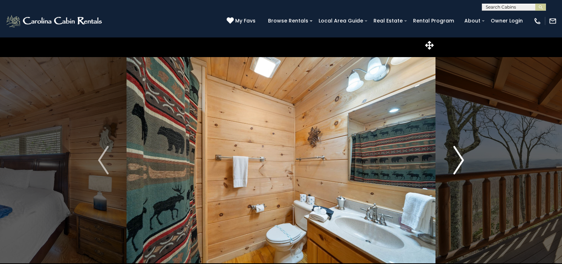
click at [461, 161] on img "Next" at bounding box center [458, 160] width 11 height 28
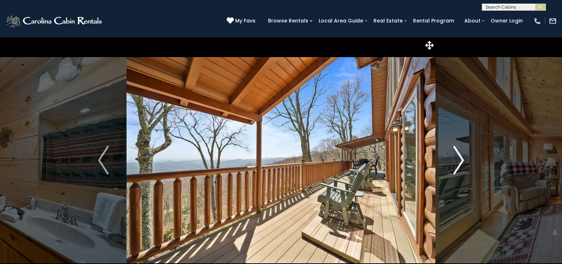
click at [461, 161] on img "Next" at bounding box center [458, 160] width 11 height 28
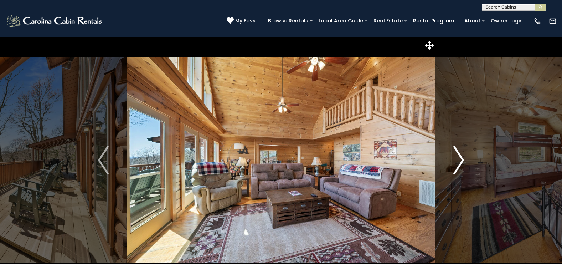
click at [461, 161] on img "Next" at bounding box center [458, 160] width 11 height 28
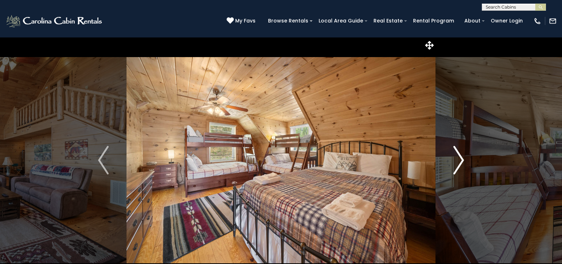
click at [461, 161] on img "Next" at bounding box center [458, 160] width 11 height 28
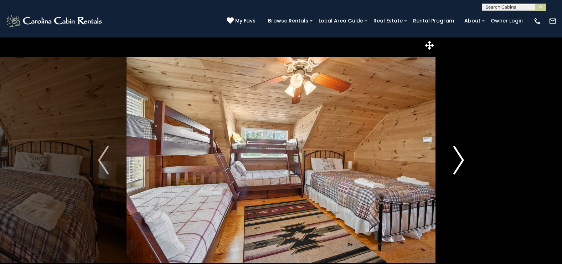
click at [461, 161] on img "Next" at bounding box center [458, 160] width 11 height 28
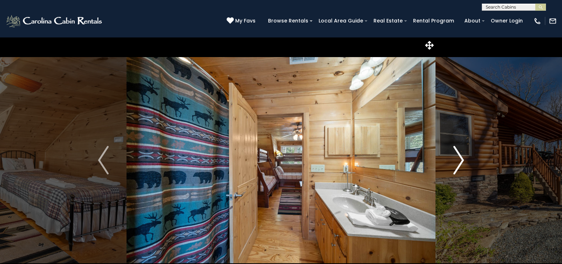
click at [461, 161] on img "Next" at bounding box center [458, 160] width 11 height 28
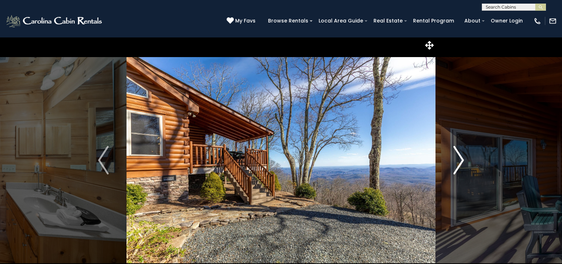
click at [458, 158] on img "Next" at bounding box center [458, 160] width 11 height 28
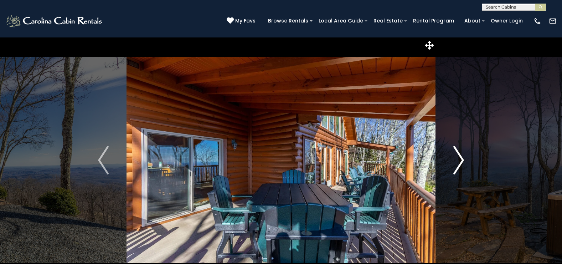
click at [458, 158] on img "Next" at bounding box center [458, 160] width 11 height 28
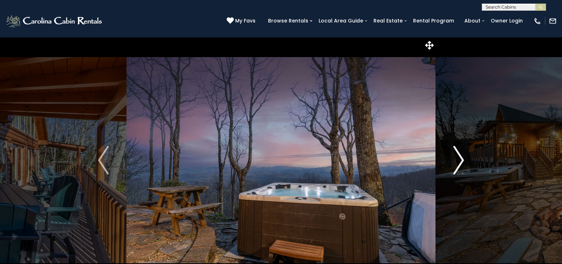
click at [458, 158] on img "Next" at bounding box center [458, 160] width 11 height 28
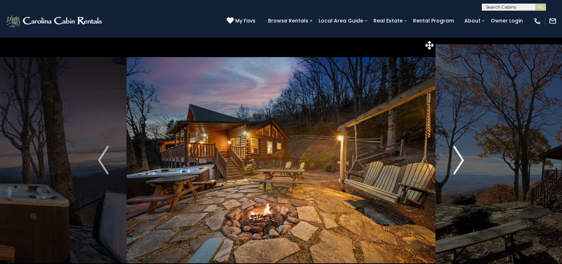
click at [458, 158] on img "Next" at bounding box center [458, 160] width 11 height 28
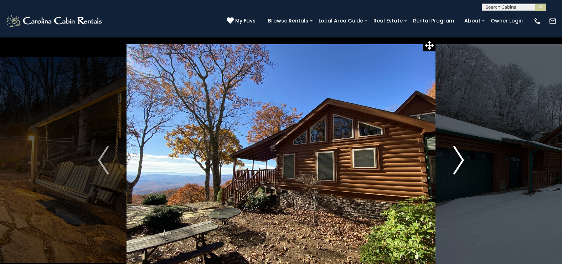
click at [458, 158] on img "Next" at bounding box center [458, 160] width 11 height 28
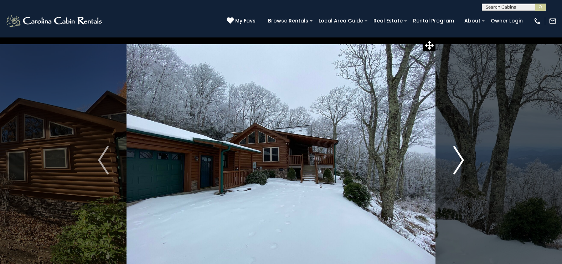
click at [458, 158] on img "Next" at bounding box center [458, 160] width 11 height 28
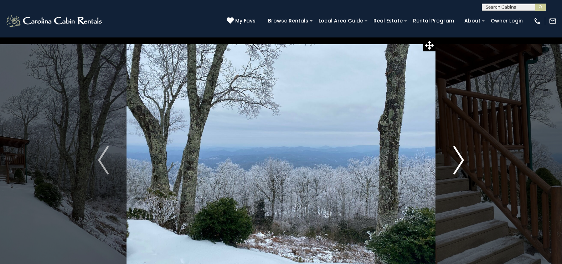
click at [458, 158] on img "Next" at bounding box center [458, 160] width 11 height 28
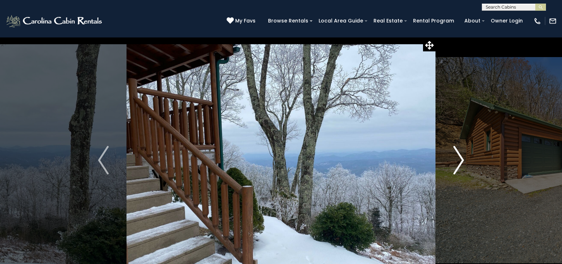
click at [458, 158] on img "Next" at bounding box center [458, 160] width 11 height 28
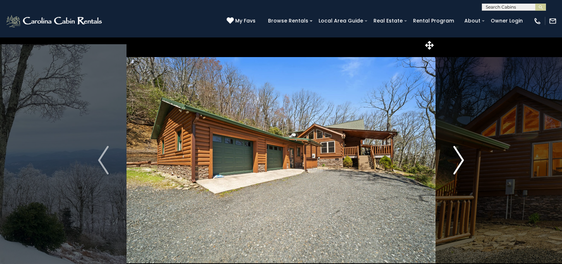
click at [458, 158] on img "Next" at bounding box center [458, 160] width 11 height 28
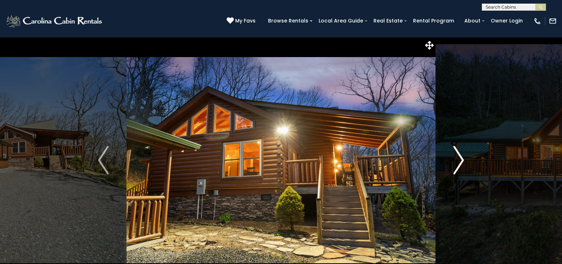
click at [458, 157] on img "Next" at bounding box center [458, 160] width 11 height 28
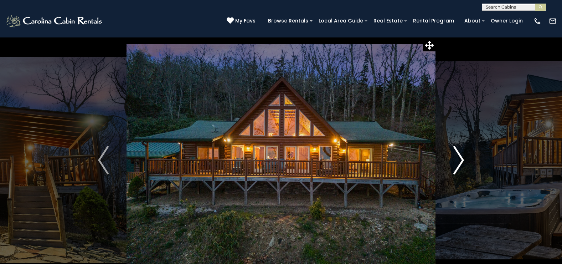
click at [458, 157] on img "Next" at bounding box center [458, 160] width 11 height 28
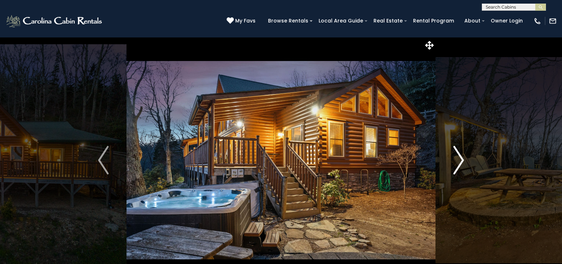
click at [458, 157] on img "Next" at bounding box center [458, 160] width 11 height 28
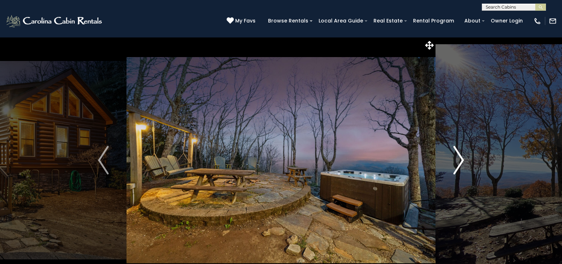
click at [458, 157] on img "Next" at bounding box center [458, 160] width 11 height 28
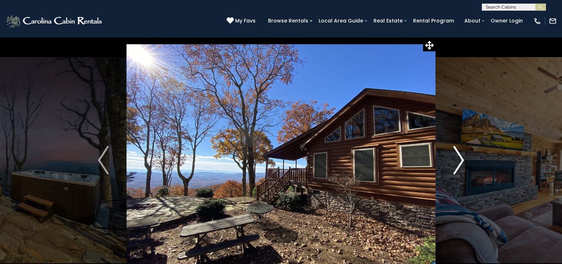
click at [458, 157] on img "Next" at bounding box center [458, 160] width 11 height 28
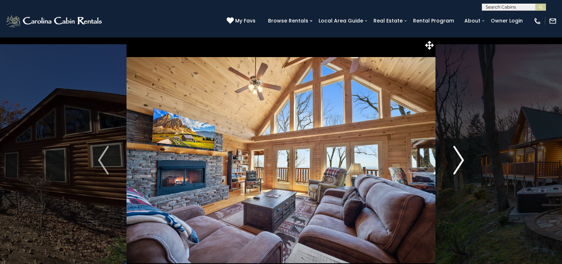
click at [458, 157] on img "Next" at bounding box center [458, 160] width 11 height 28
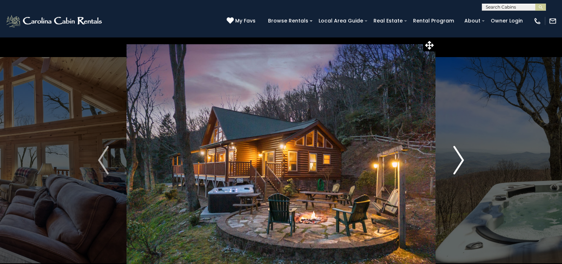
click at [458, 157] on img "Next" at bounding box center [458, 160] width 11 height 28
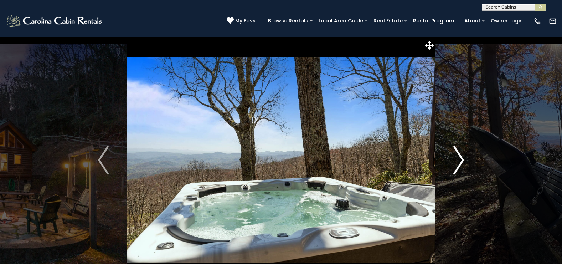
click at [458, 157] on img "Next" at bounding box center [458, 160] width 11 height 28
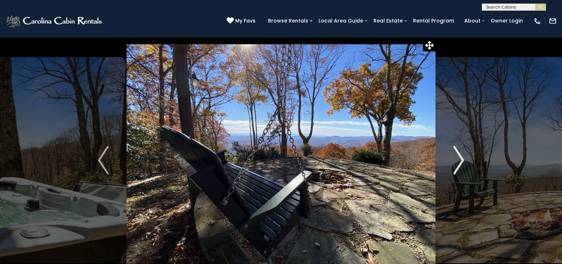
click at [458, 157] on img "Next" at bounding box center [458, 160] width 11 height 28
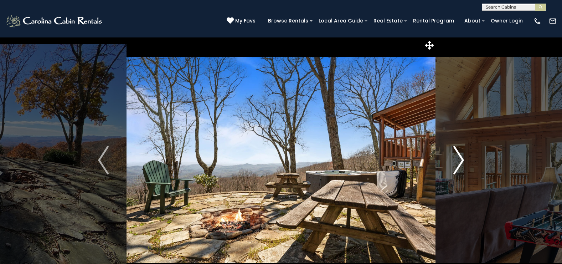
click at [458, 157] on img "Next" at bounding box center [458, 160] width 11 height 28
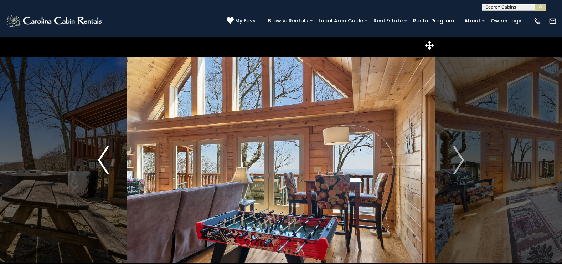
click at [104, 154] on img "Previous" at bounding box center [103, 160] width 11 height 28
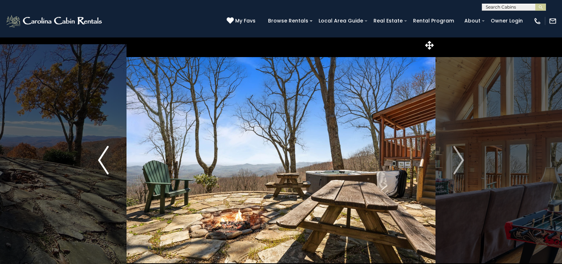
click at [104, 154] on img "Previous" at bounding box center [103, 160] width 11 height 28
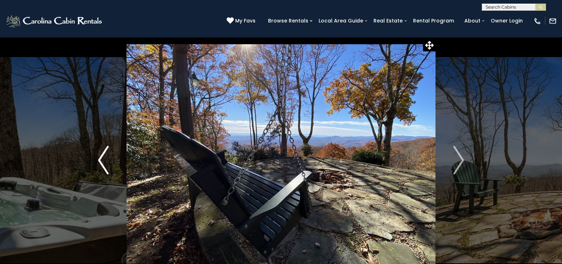
click at [104, 154] on img "Previous" at bounding box center [103, 160] width 11 height 28
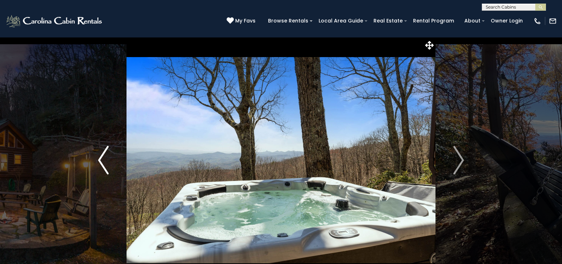
click at [104, 154] on img "Previous" at bounding box center [103, 160] width 11 height 28
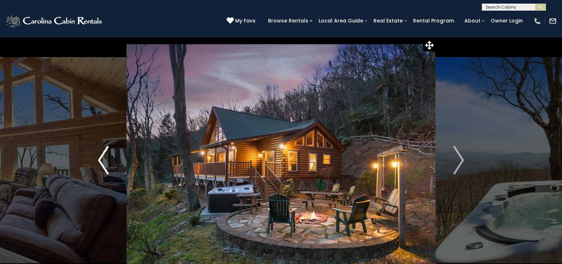
click at [104, 154] on img "Previous" at bounding box center [103, 160] width 11 height 28
